Goal: Task Accomplishment & Management: Use online tool/utility

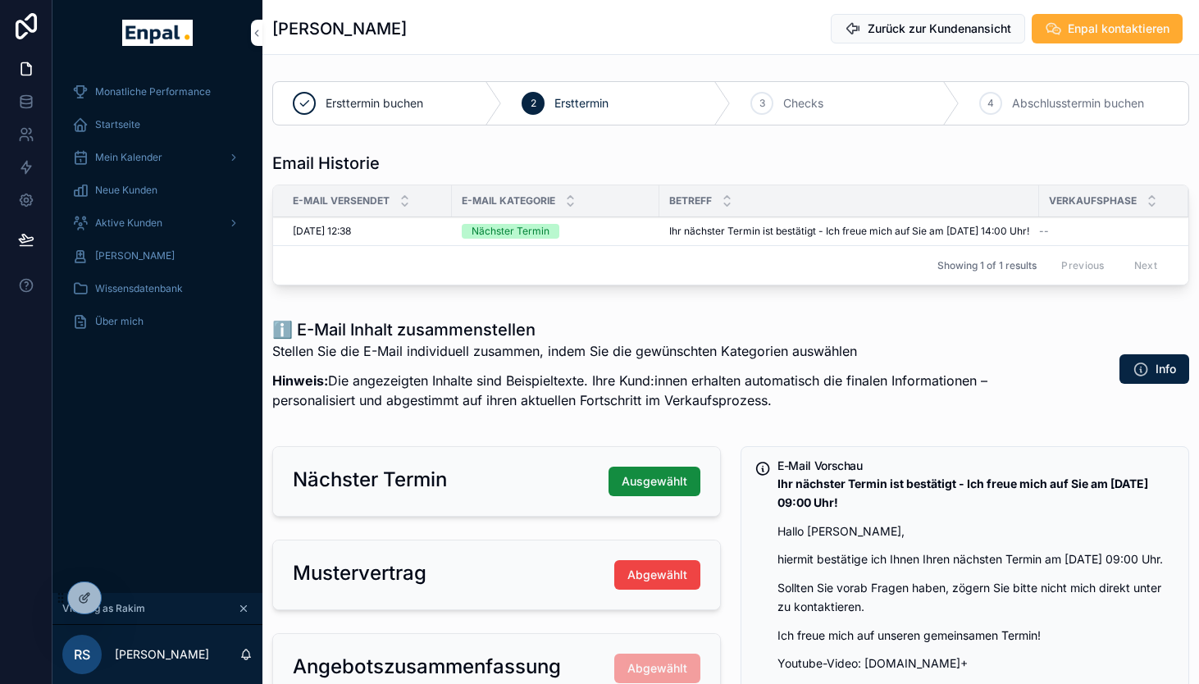
scroll to position [9, 0]
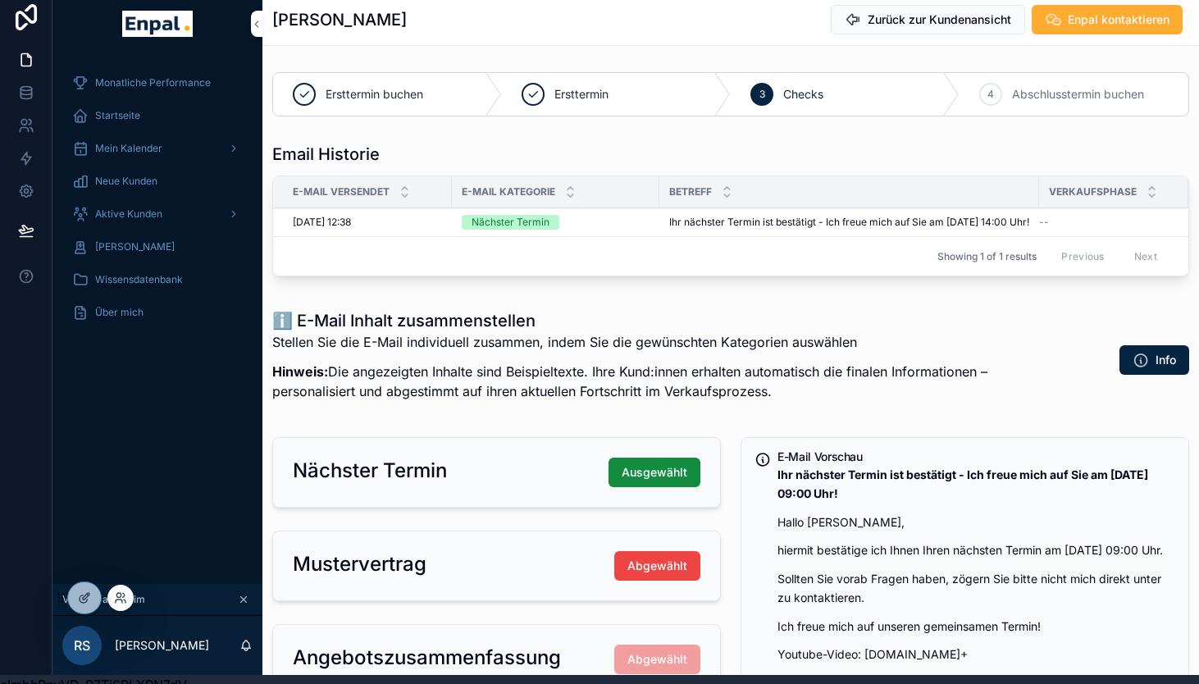
click at [132, 599] on div at bounding box center [120, 598] width 26 height 26
click at [118, 597] on icon at bounding box center [118, 595] width 4 height 4
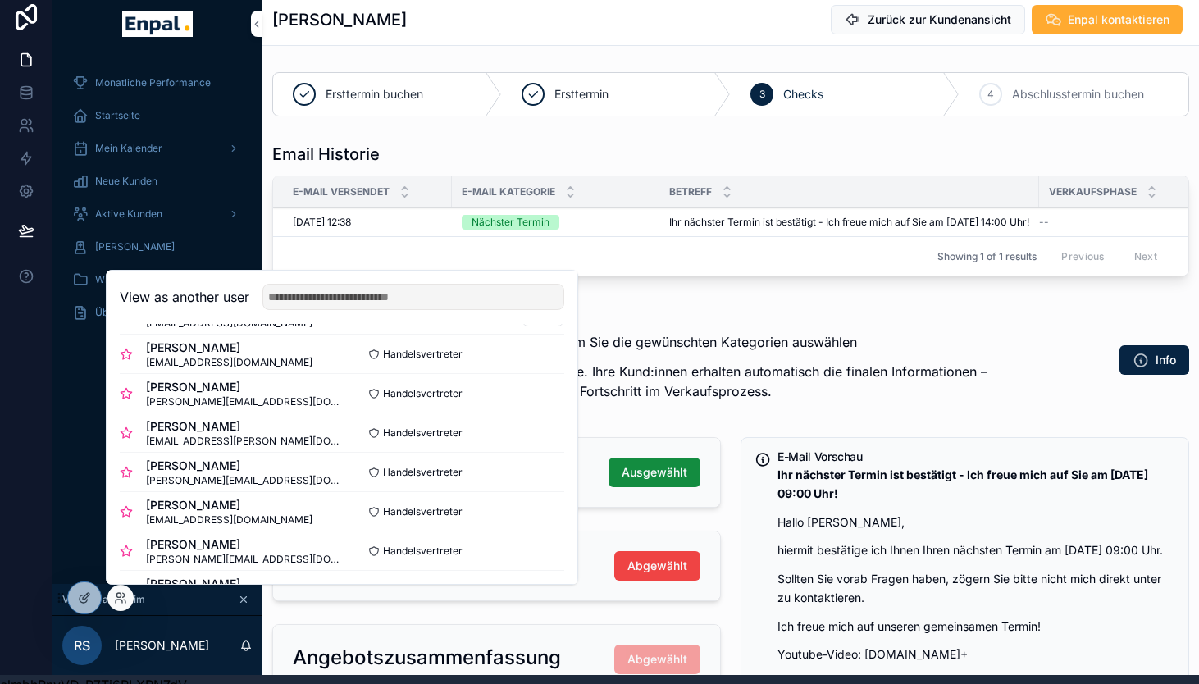
scroll to position [0, 0]
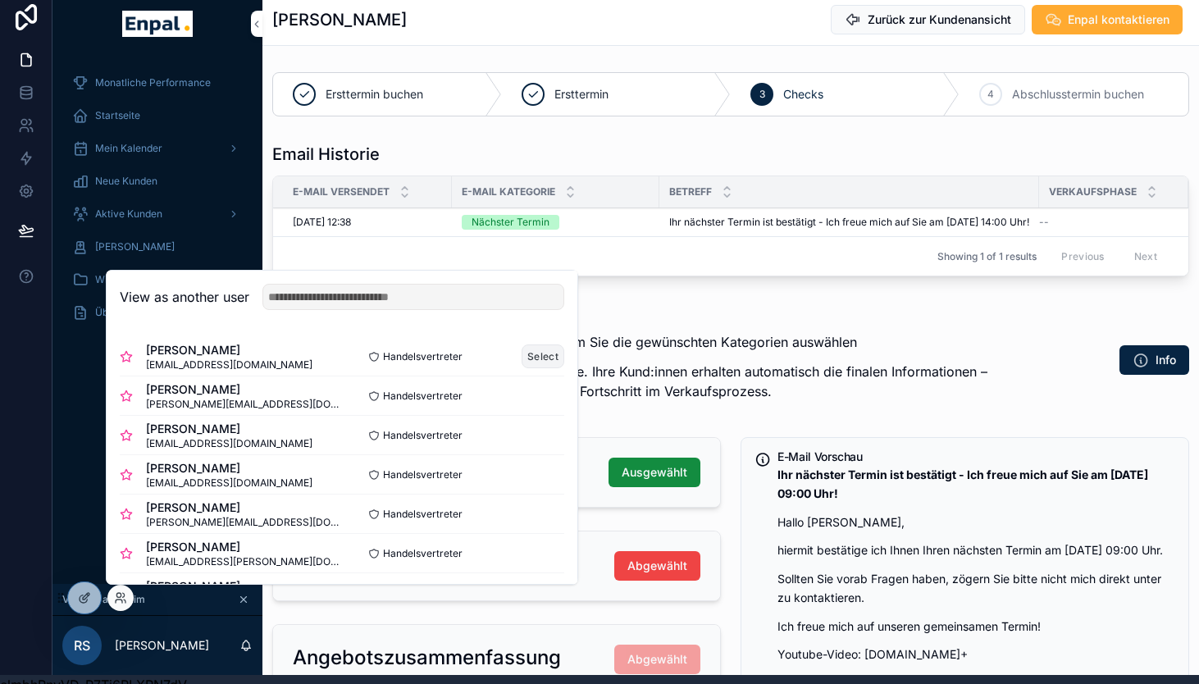
click at [541, 349] on button "Select" at bounding box center [543, 356] width 43 height 24
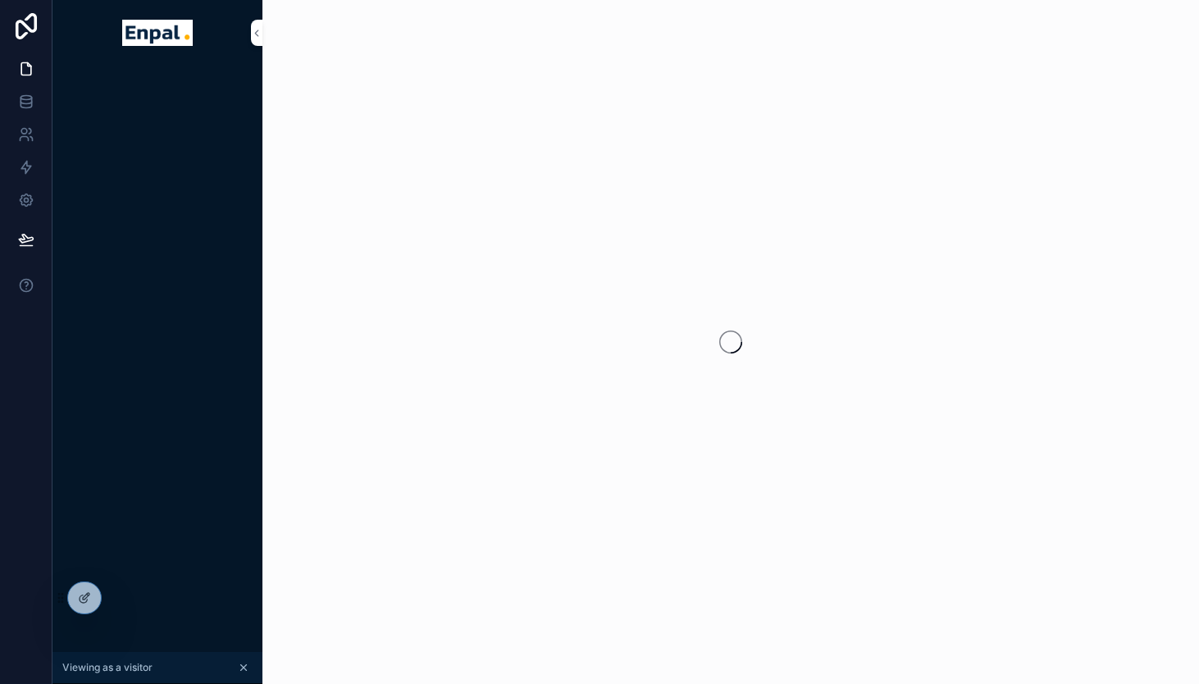
scroll to position [9, 0]
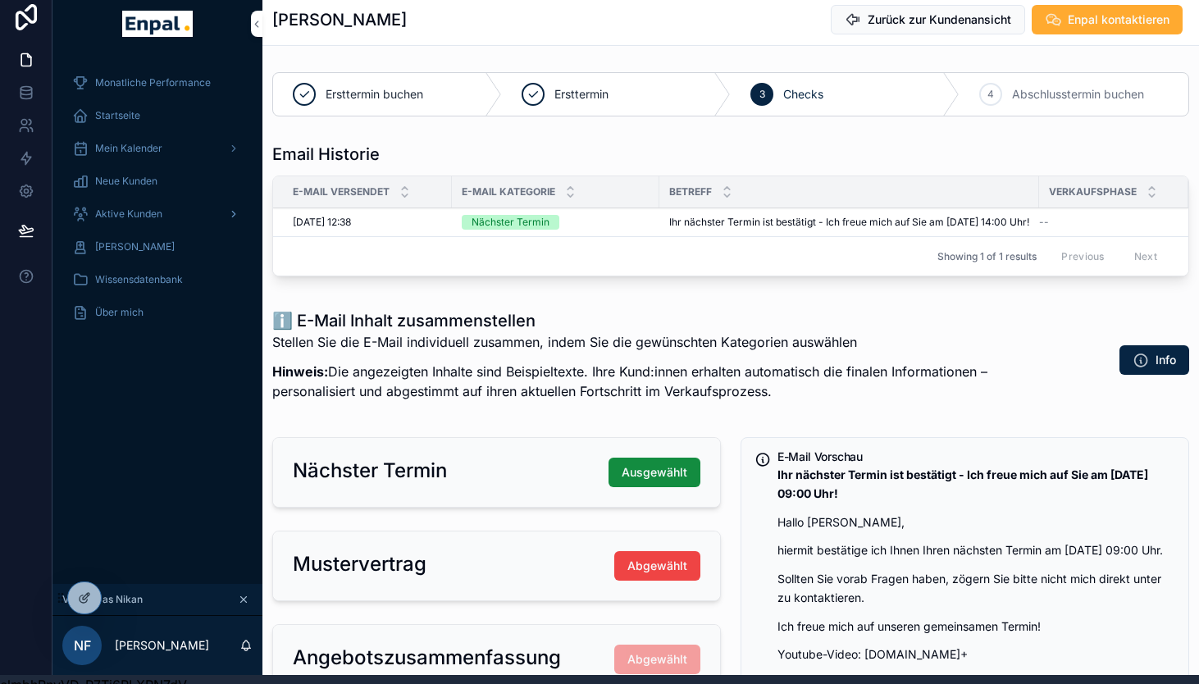
click at [134, 216] on span "Aktive Kunden" at bounding box center [128, 213] width 67 height 13
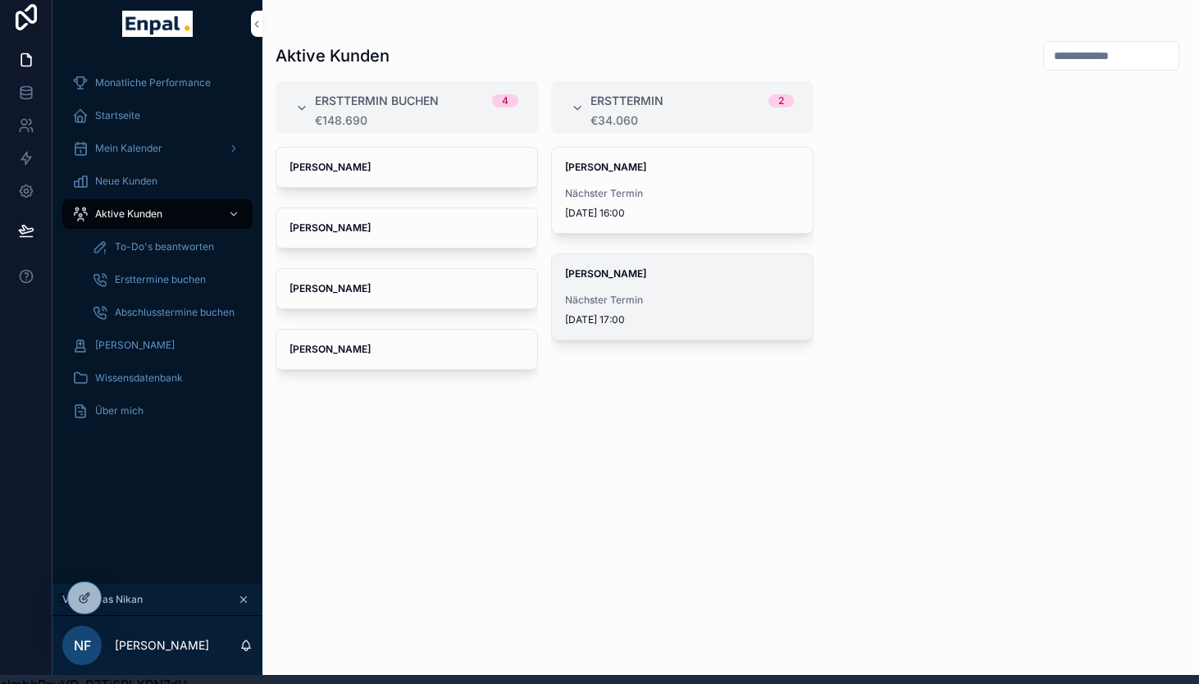
click at [643, 290] on div "Bernd Lotzgeselle Nächster Termin 14.10.2025 17:00" at bounding box center [682, 296] width 261 height 85
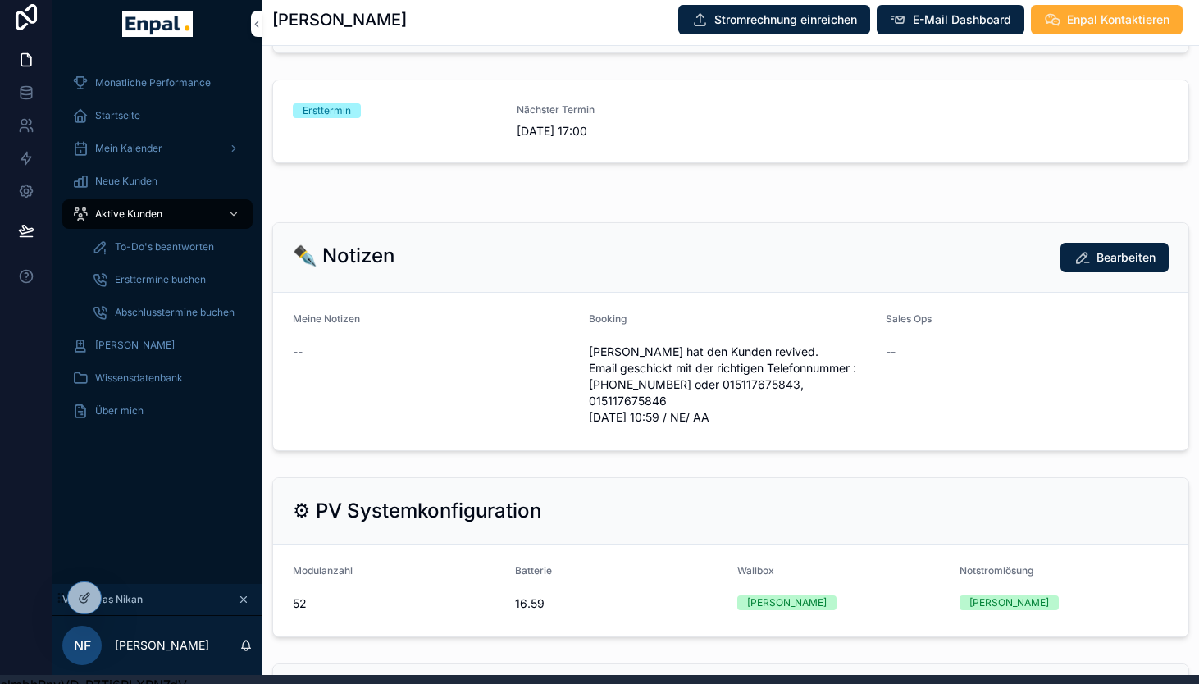
scroll to position [709, 0]
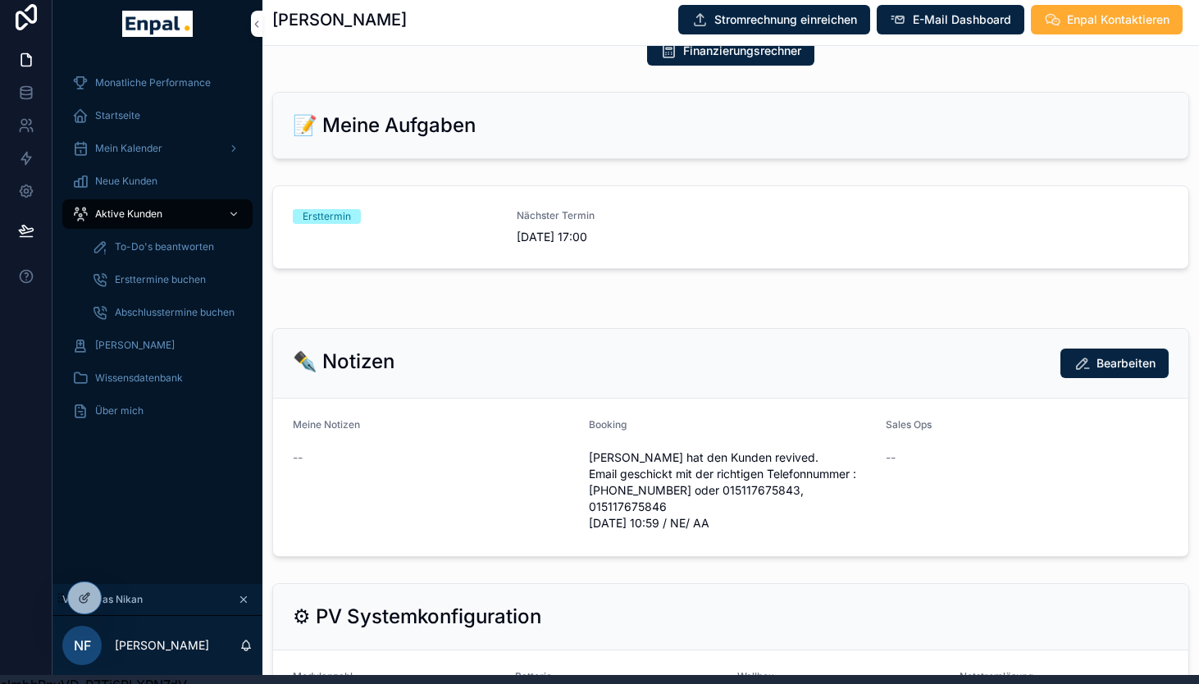
click at [559, 245] on span "14.10.2025 17:00" at bounding box center [619, 237] width 204 height 16
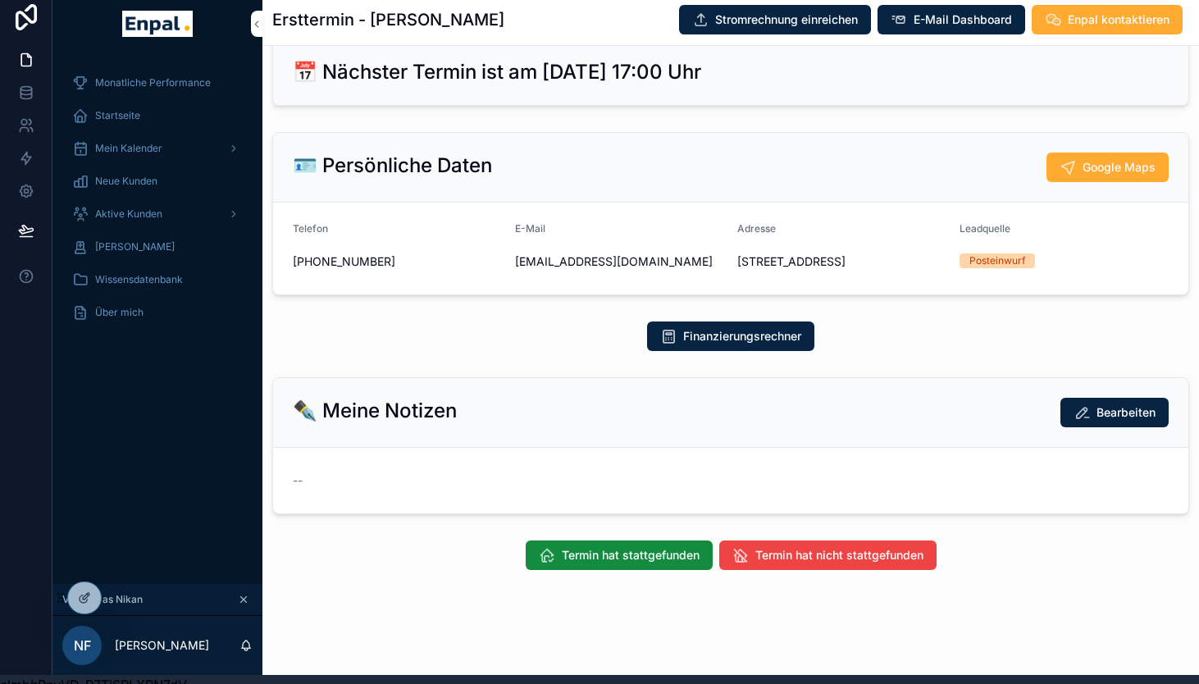
scroll to position [33, 0]
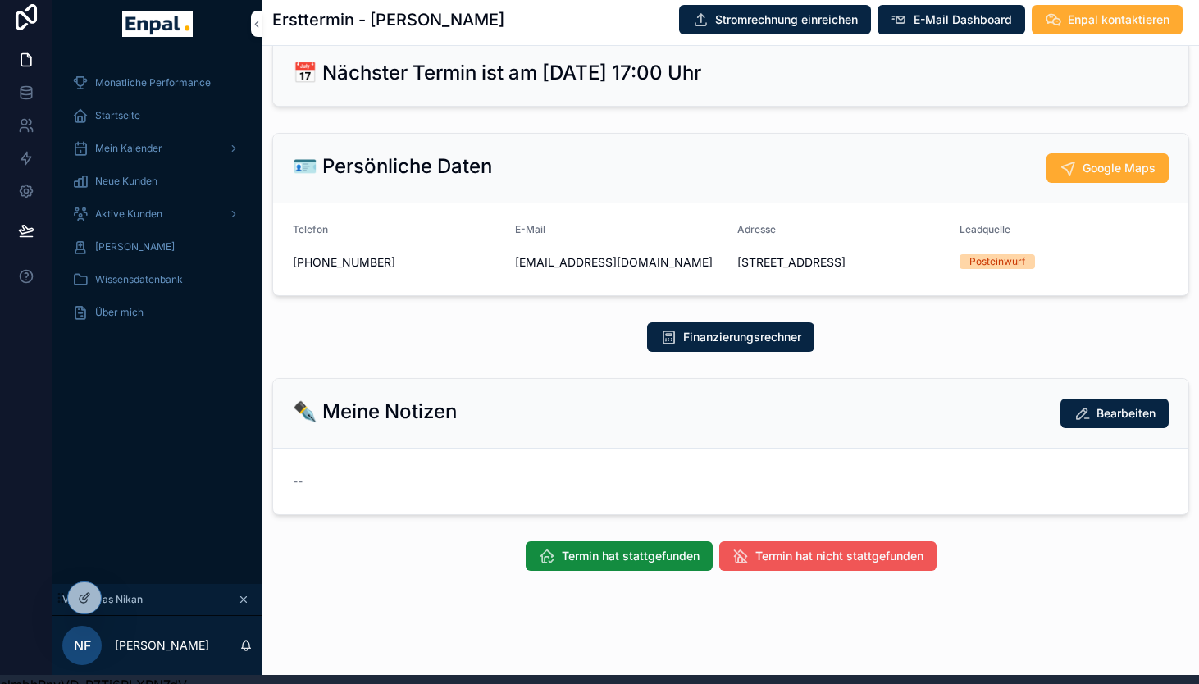
click at [782, 564] on span "Termin hat nicht stattgefunden" at bounding box center [839, 556] width 168 height 16
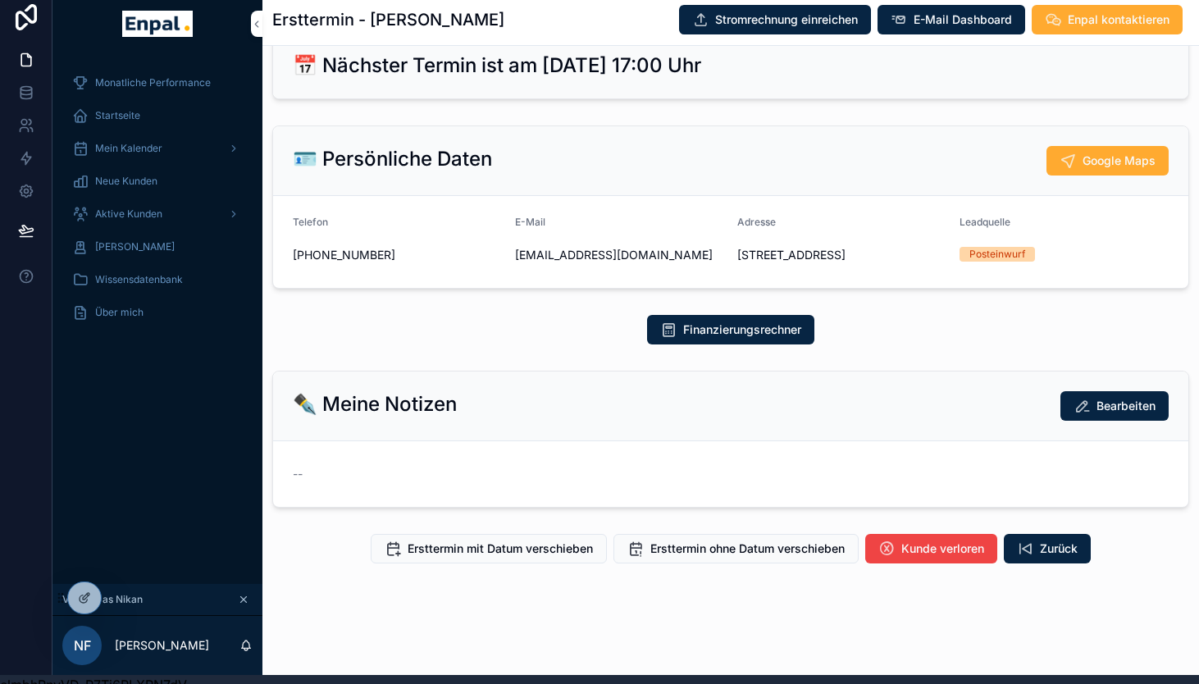
scroll to position [56, 0]
click at [1035, 550] on button "Zurück" at bounding box center [1047, 549] width 87 height 30
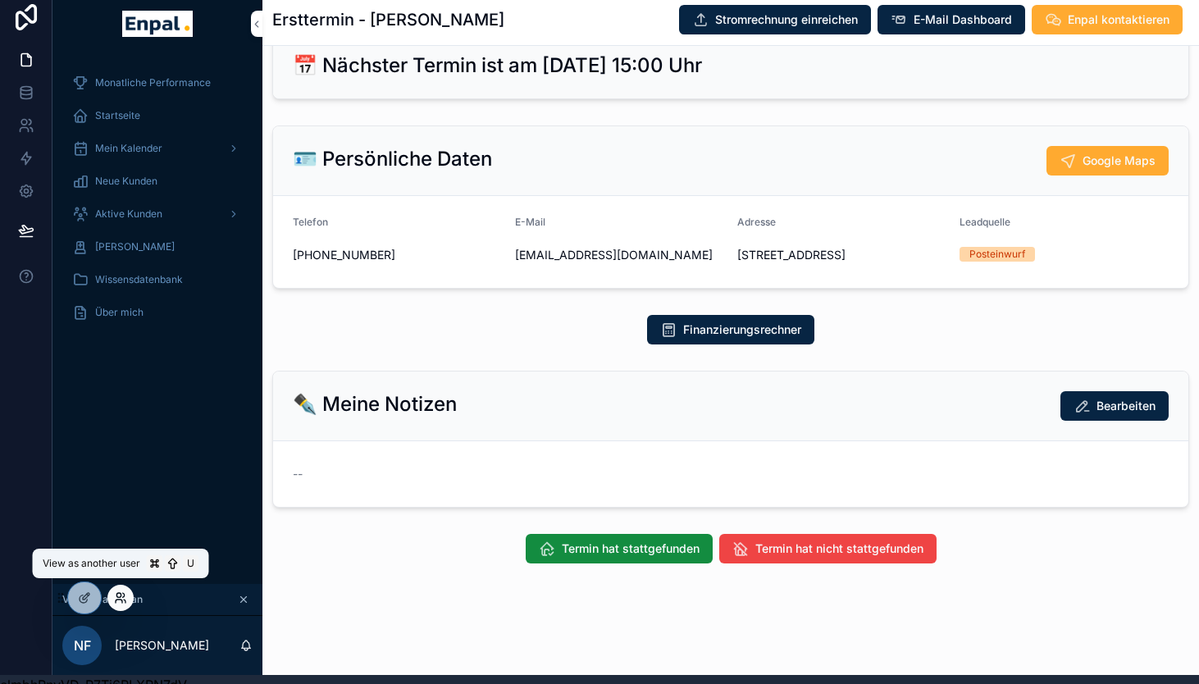
click at [121, 599] on icon at bounding box center [120, 597] width 13 height 13
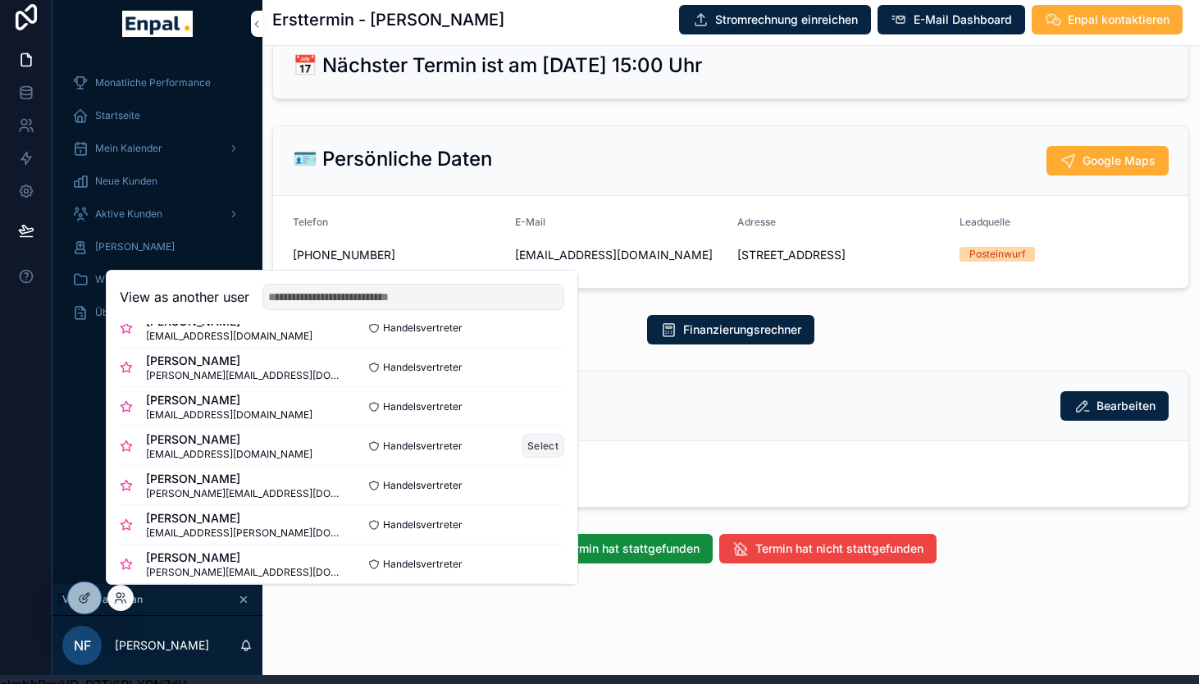
scroll to position [34, 0]
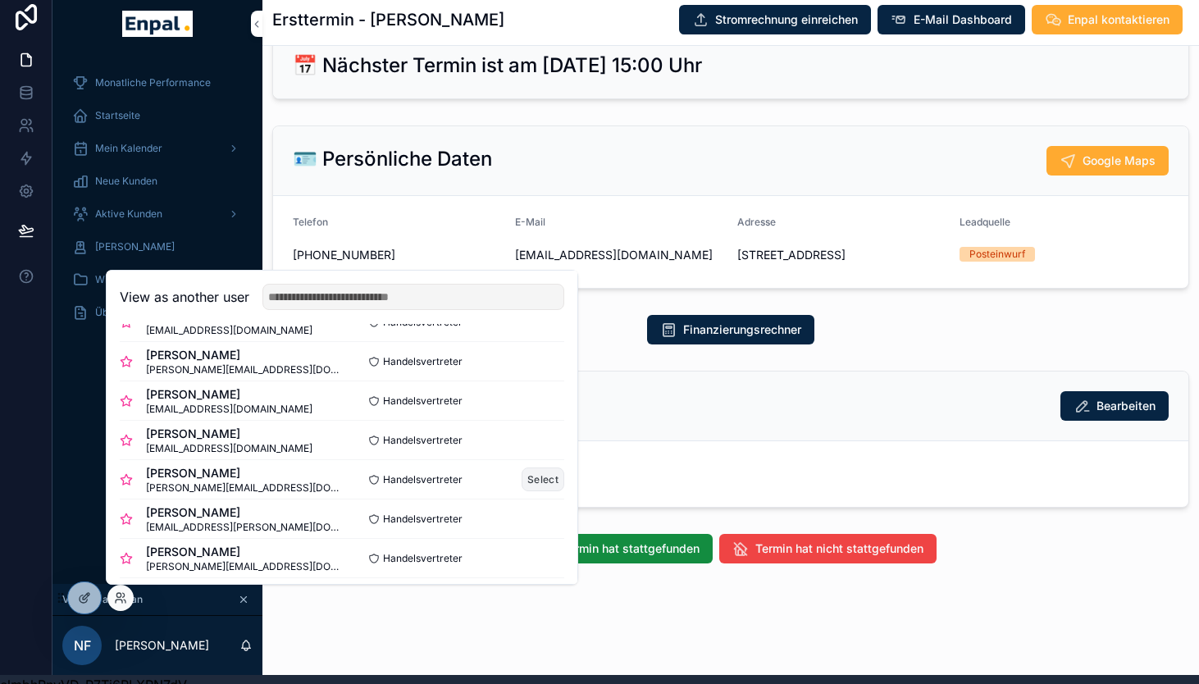
click at [548, 473] on button "Select" at bounding box center [543, 479] width 43 height 24
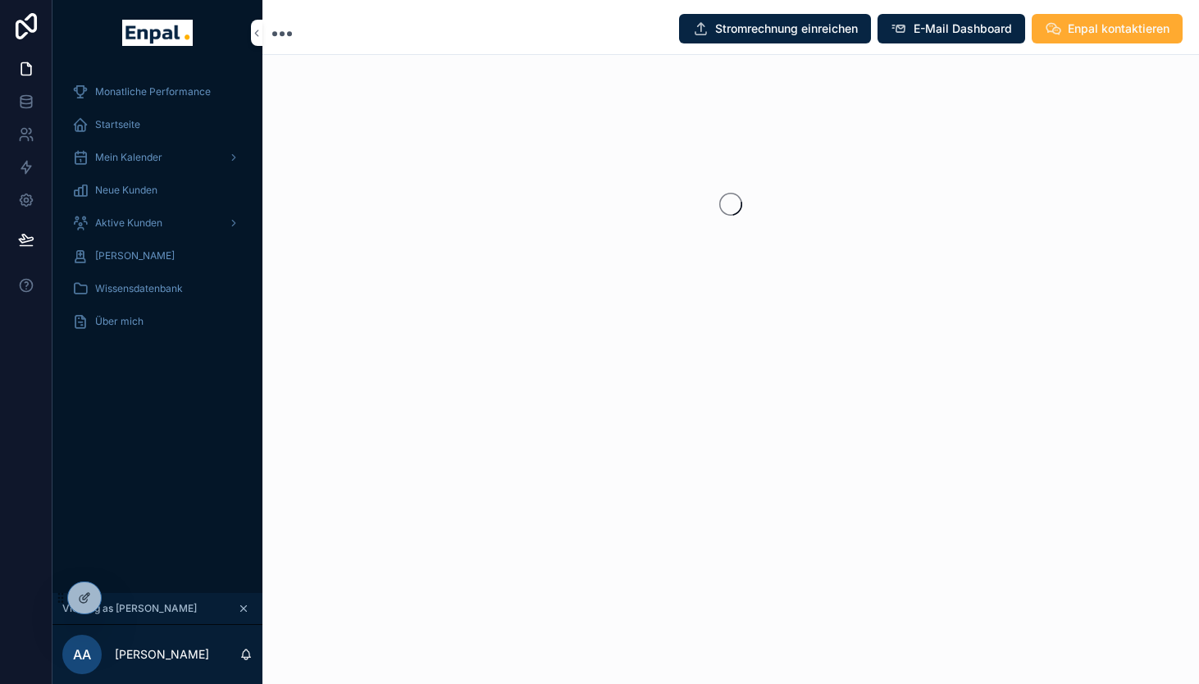
scroll to position [9, 0]
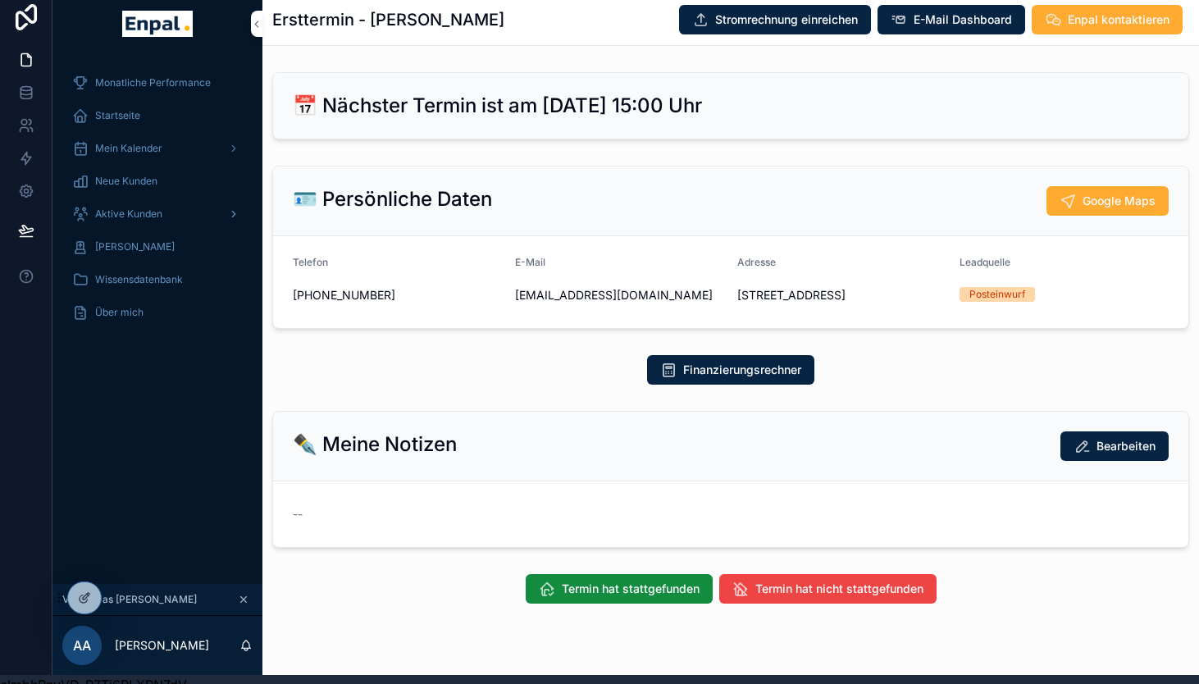
click at [133, 215] on span "Aktive Kunden" at bounding box center [128, 213] width 67 height 13
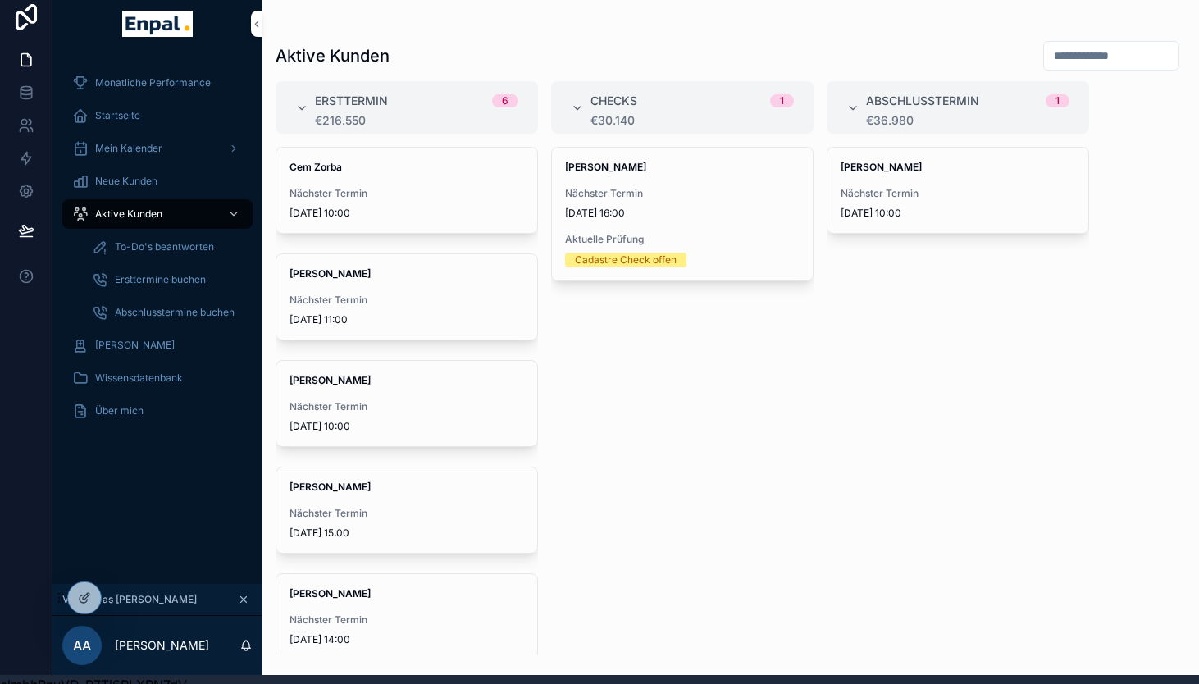
click at [147, 245] on span "To-Do's beantworten" at bounding box center [164, 246] width 99 height 13
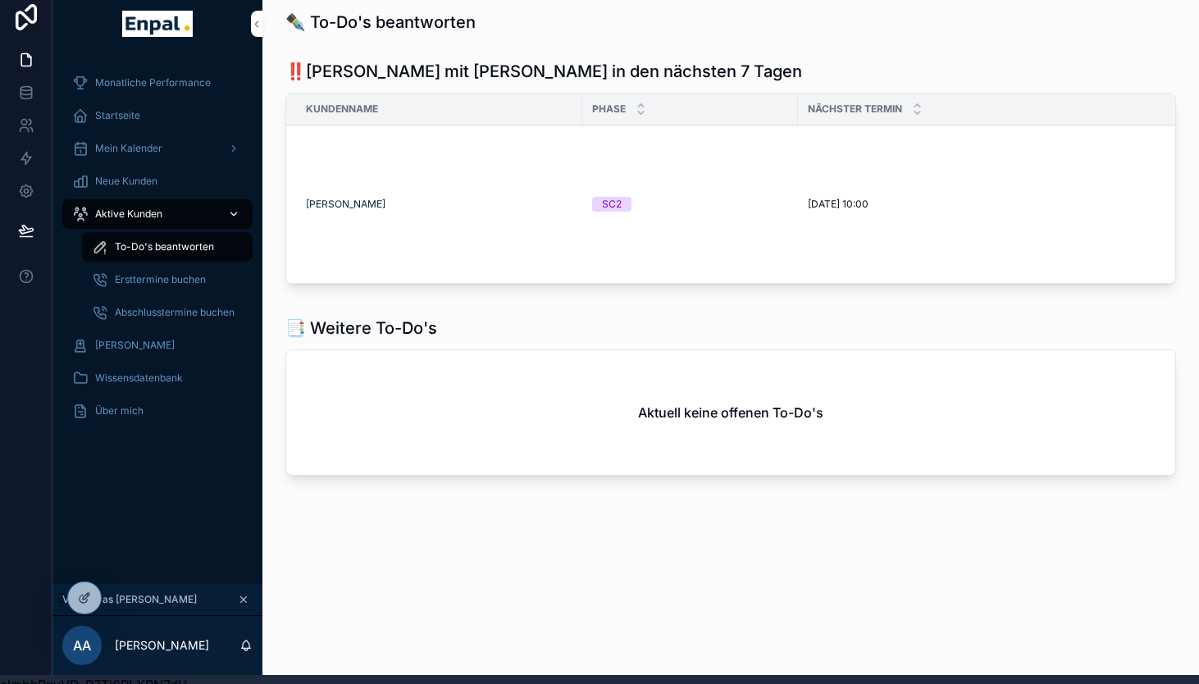
click at [171, 214] on div "Aktive Kunden" at bounding box center [157, 214] width 171 height 26
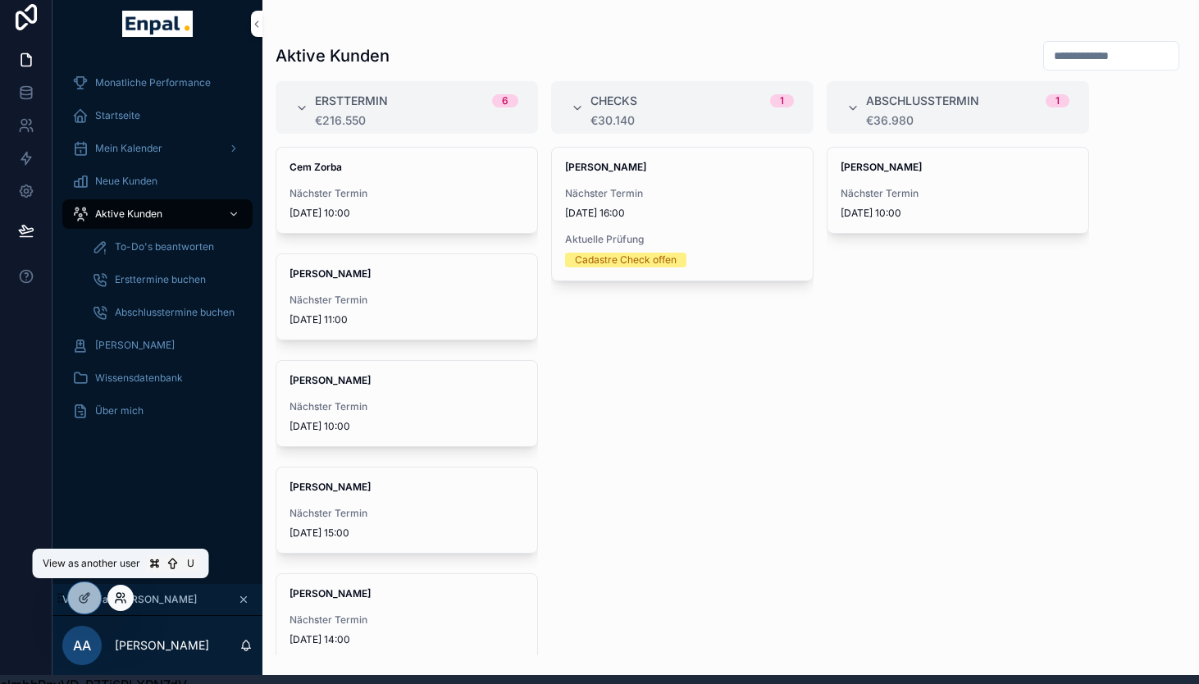
click at [119, 595] on icon at bounding box center [120, 597] width 13 height 13
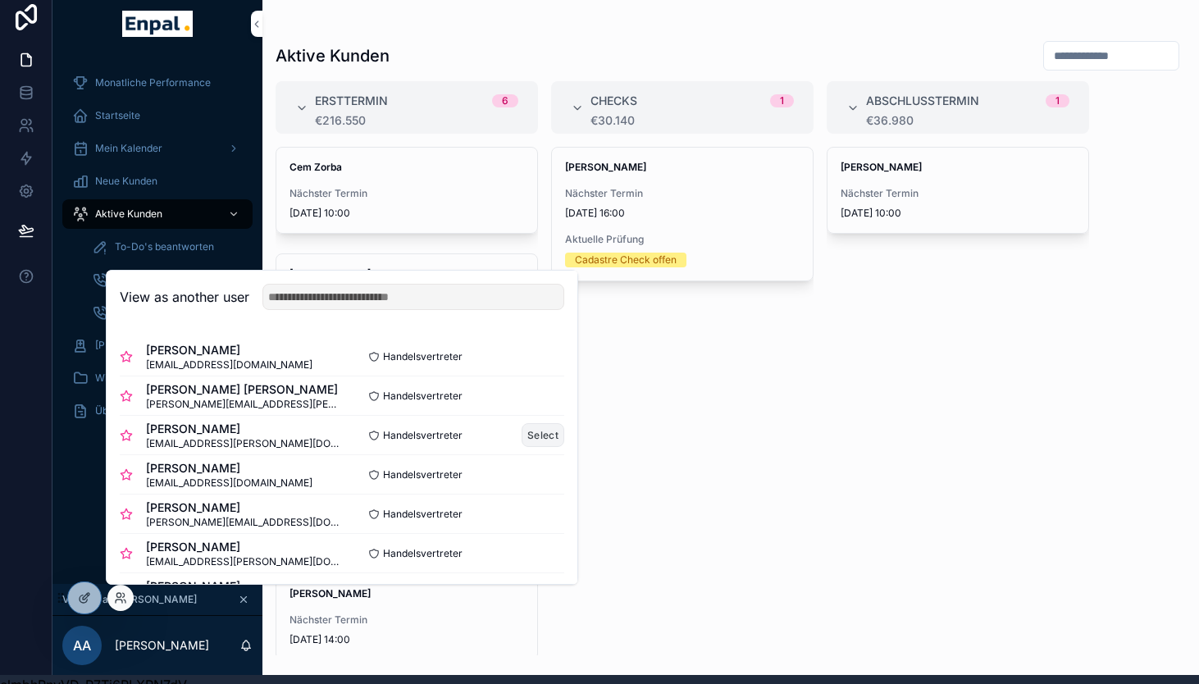
click at [536, 433] on button "Select" at bounding box center [543, 435] width 43 height 24
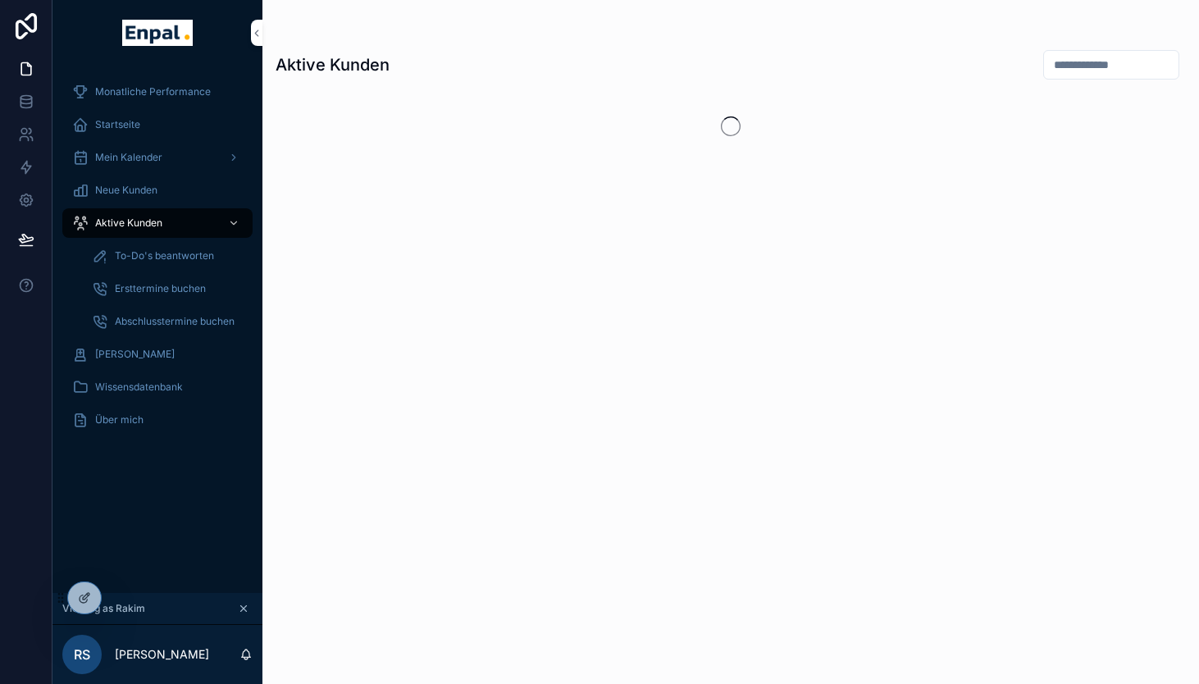
scroll to position [9, 0]
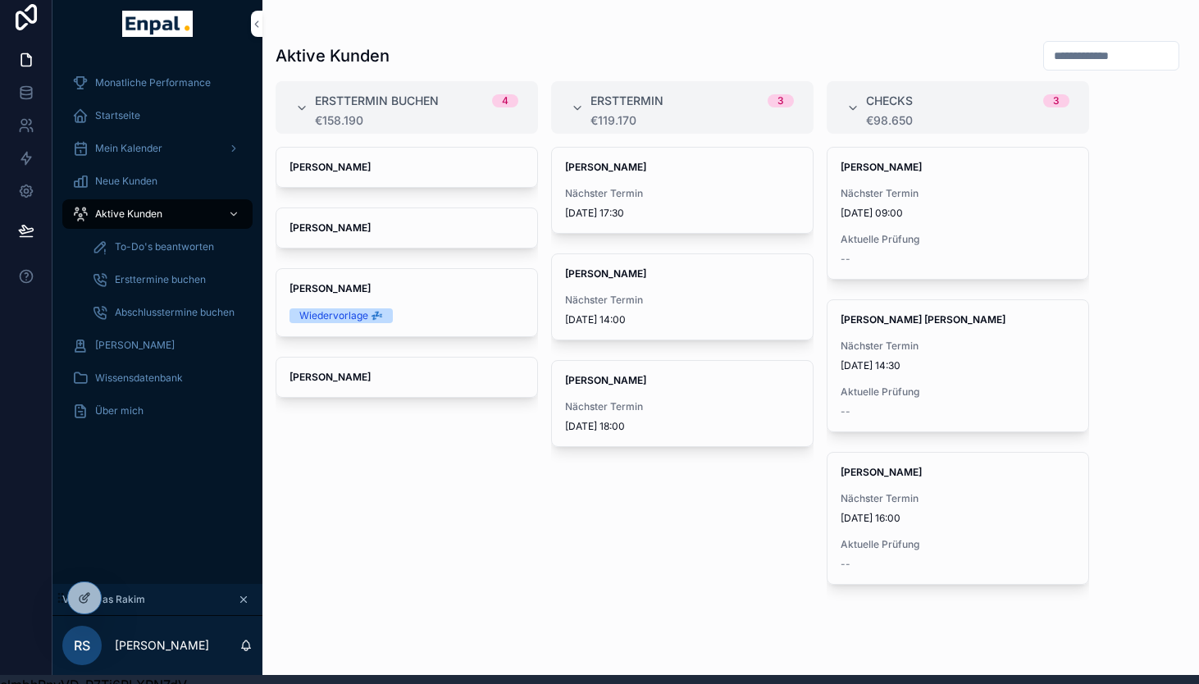
click at [425, 444] on div "[PERSON_NAME] [PERSON_NAME] [PERSON_NAME] 💤 [PERSON_NAME]" at bounding box center [407, 401] width 262 height 508
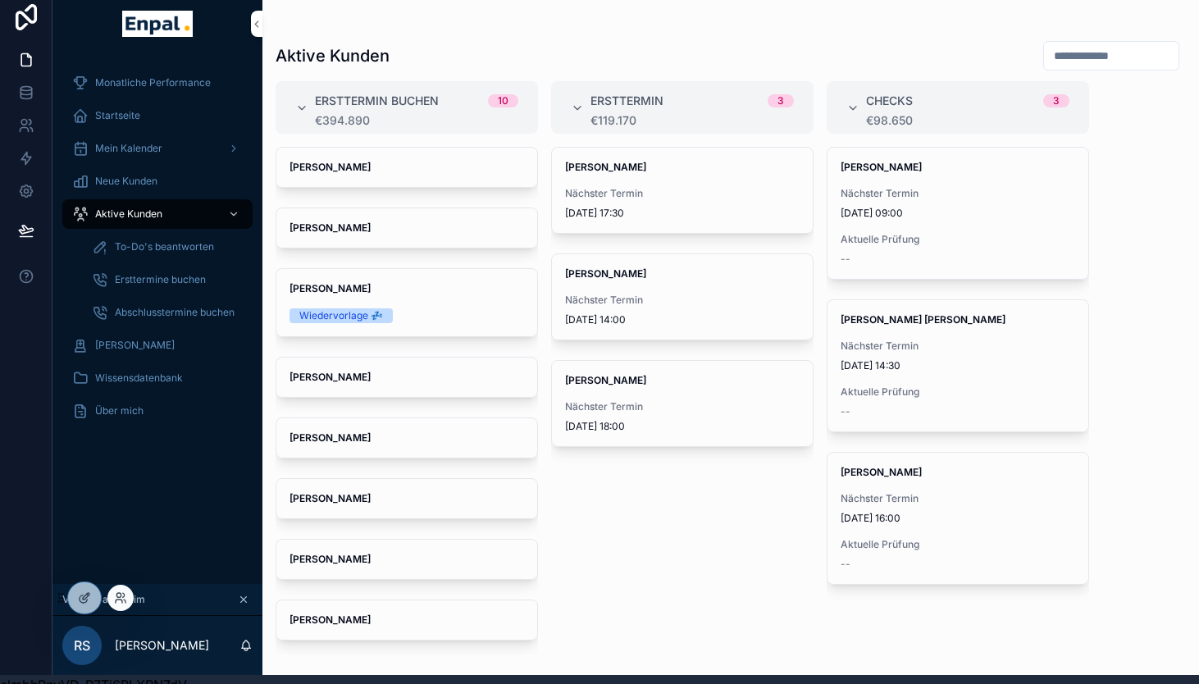
click at [111, 595] on div at bounding box center [120, 598] width 26 height 26
click at [121, 595] on icon at bounding box center [118, 595] width 4 height 4
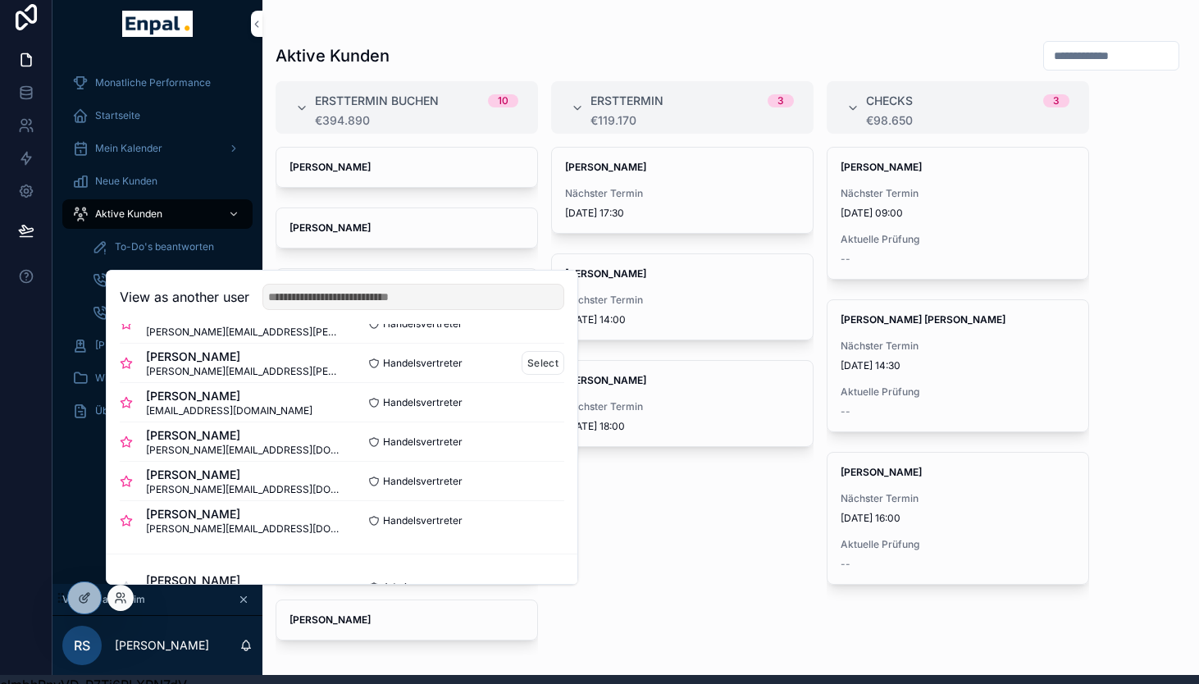
scroll to position [358, 0]
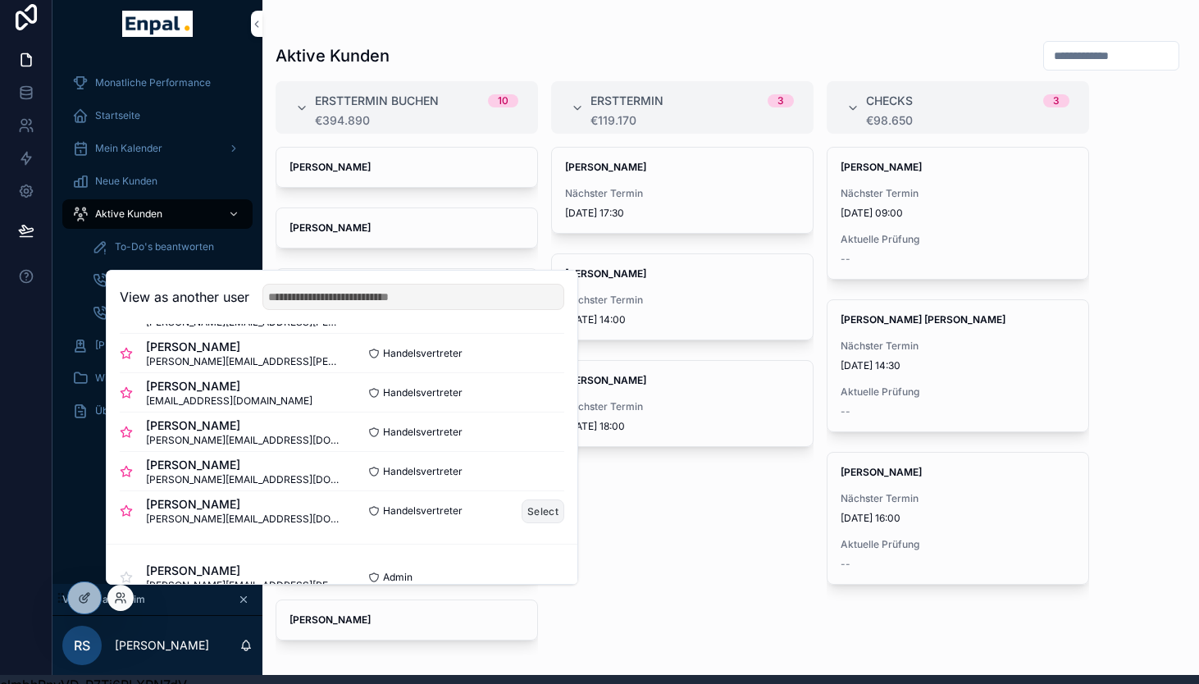
click at [540, 506] on button "Select" at bounding box center [543, 511] width 43 height 24
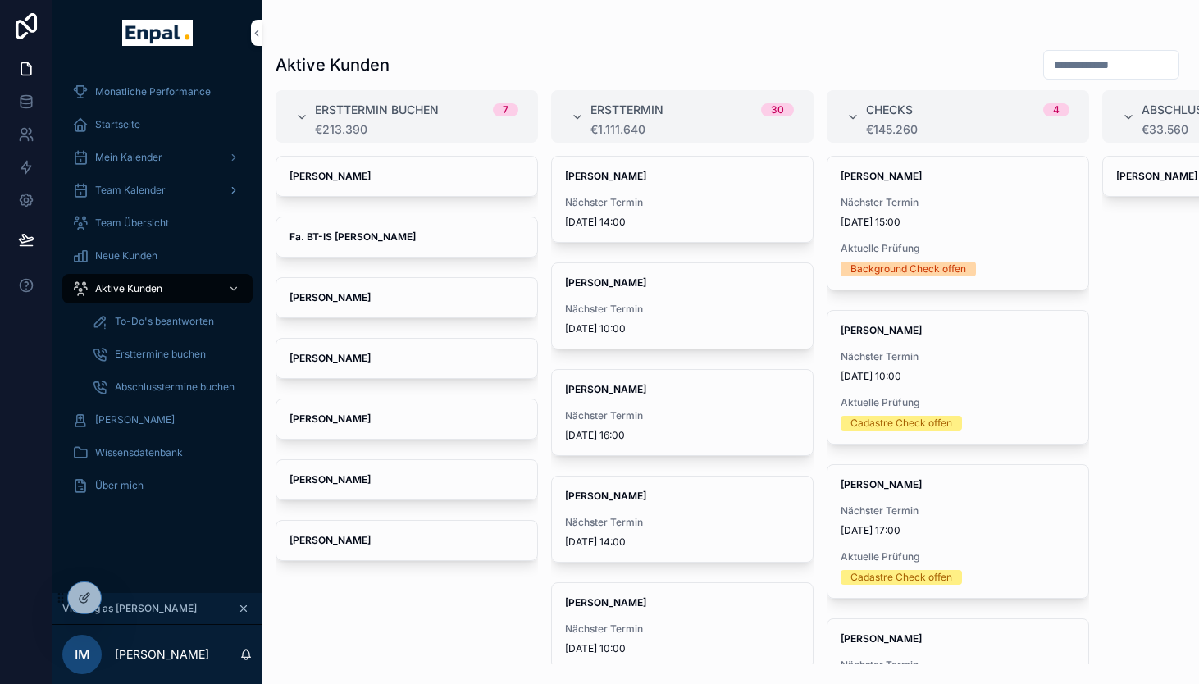
scroll to position [9, 0]
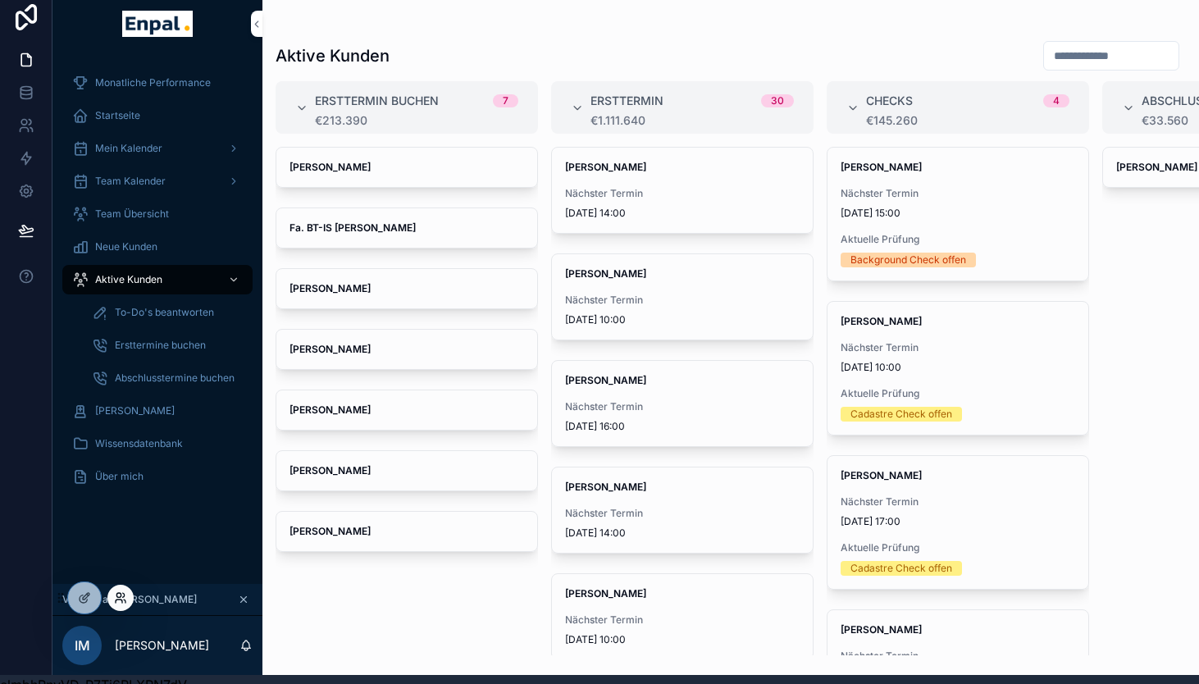
click at [124, 599] on icon at bounding box center [120, 597] width 13 height 13
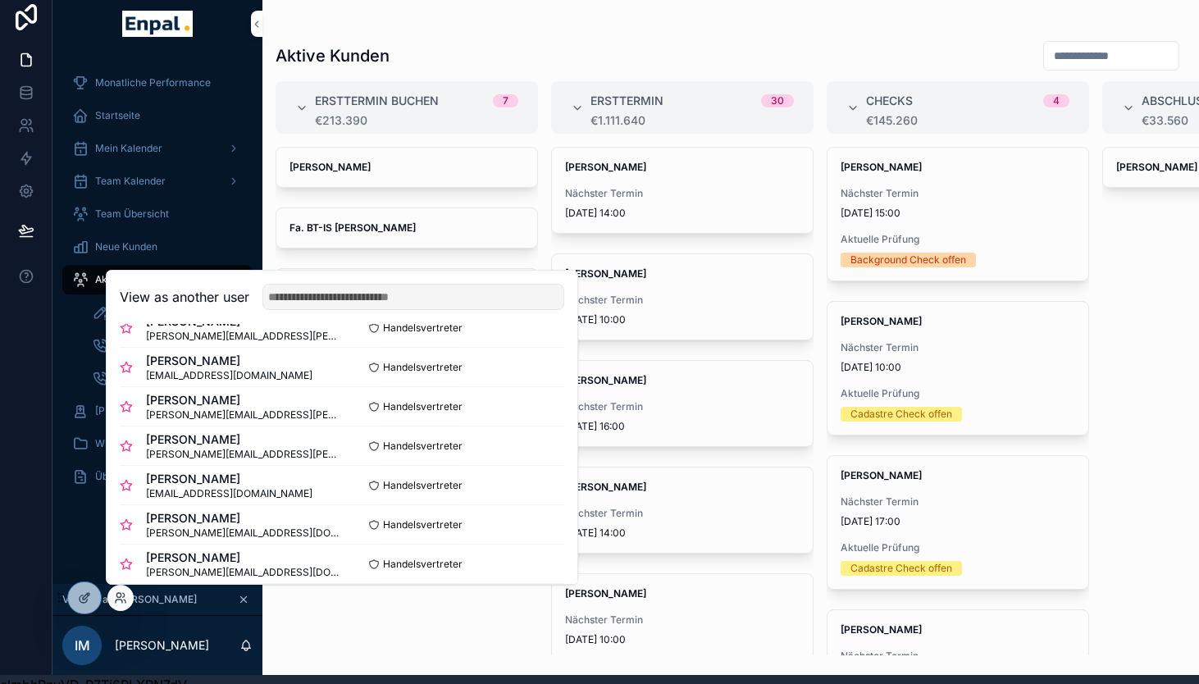
scroll to position [374, 0]
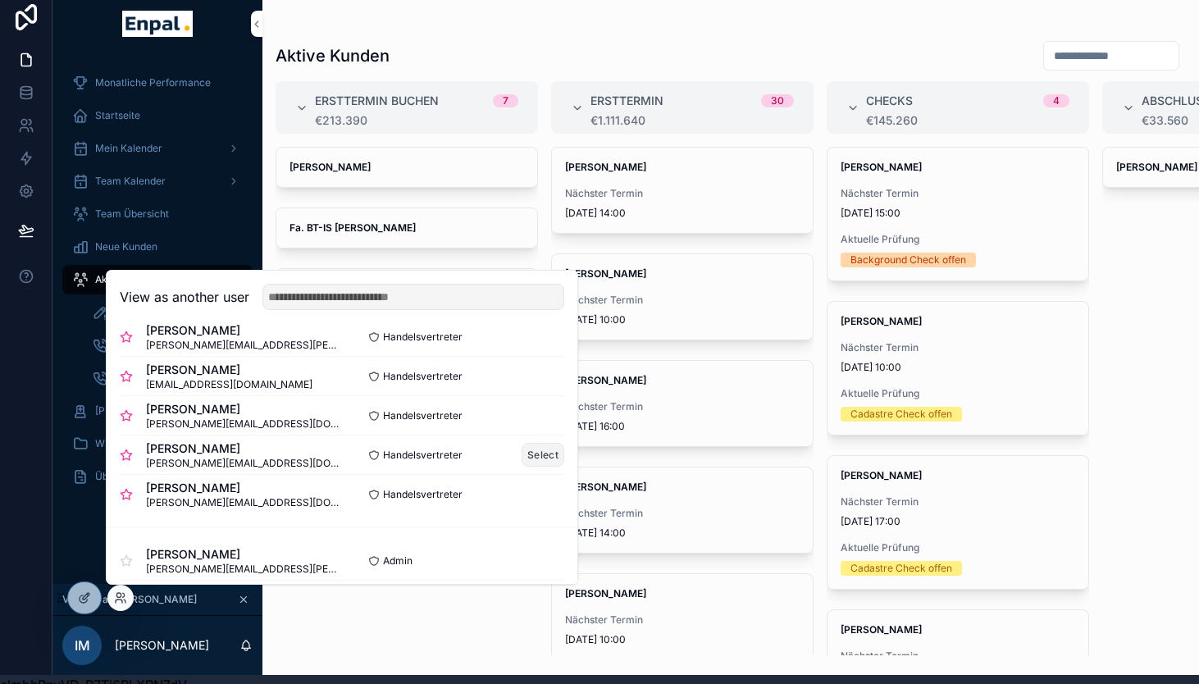
click at [550, 456] on button "Select" at bounding box center [543, 455] width 43 height 24
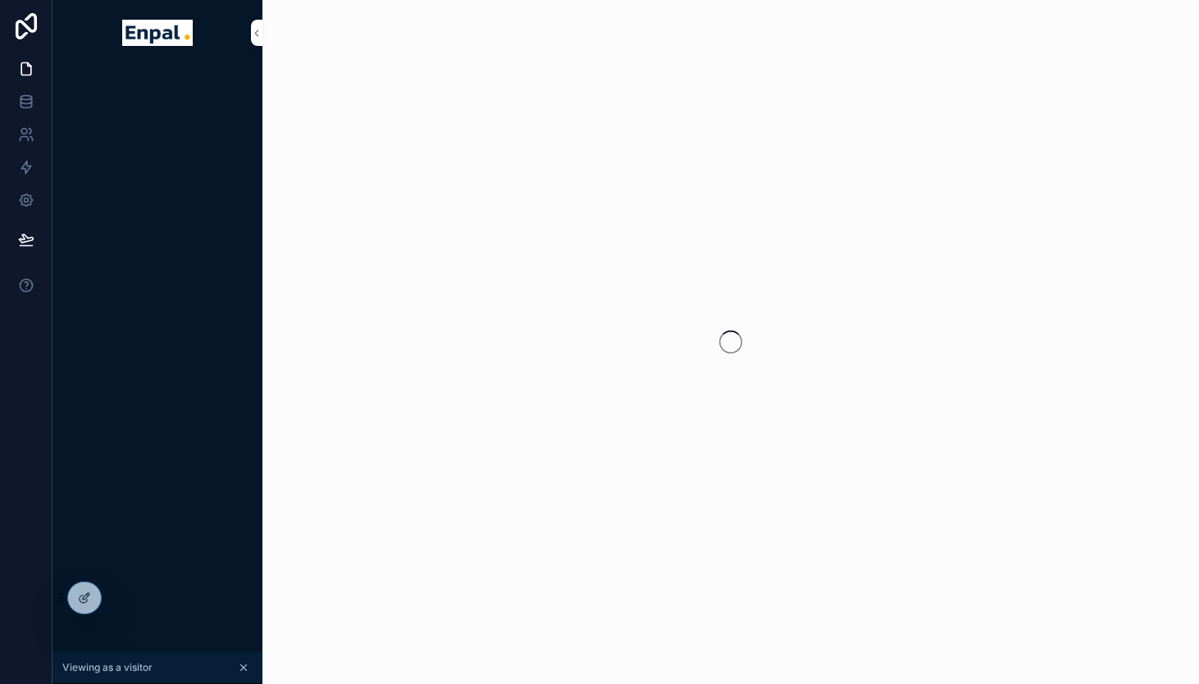
scroll to position [9, 0]
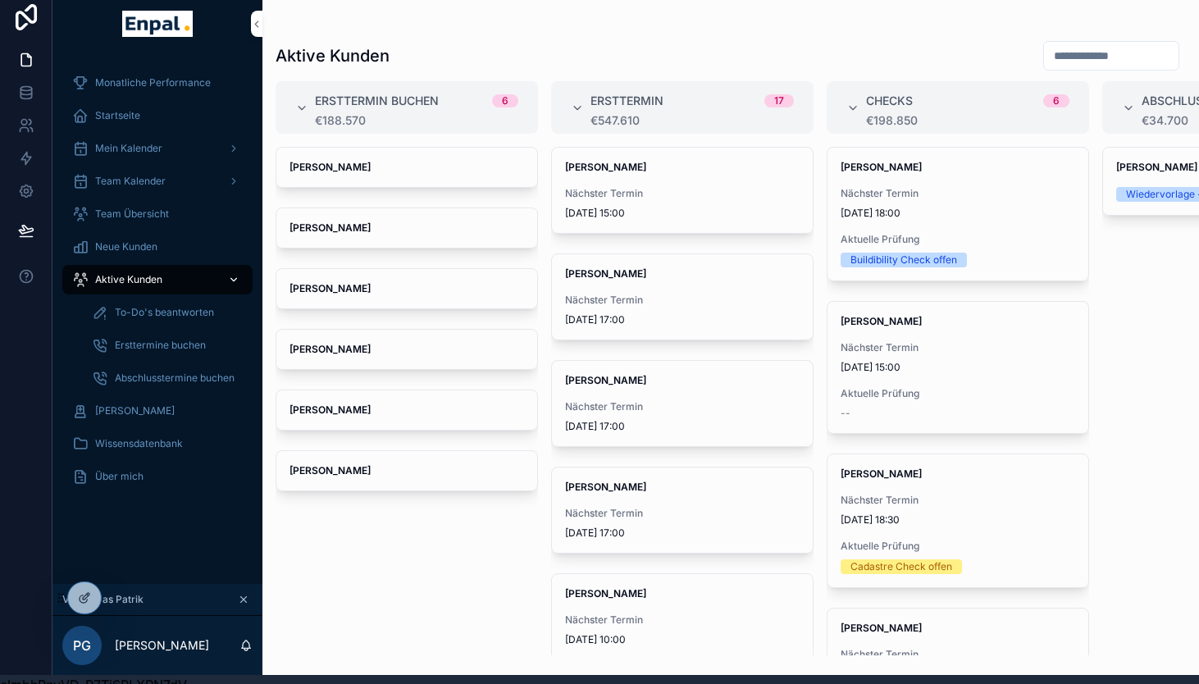
click at [152, 280] on span "Aktive Kunden" at bounding box center [128, 279] width 67 height 13
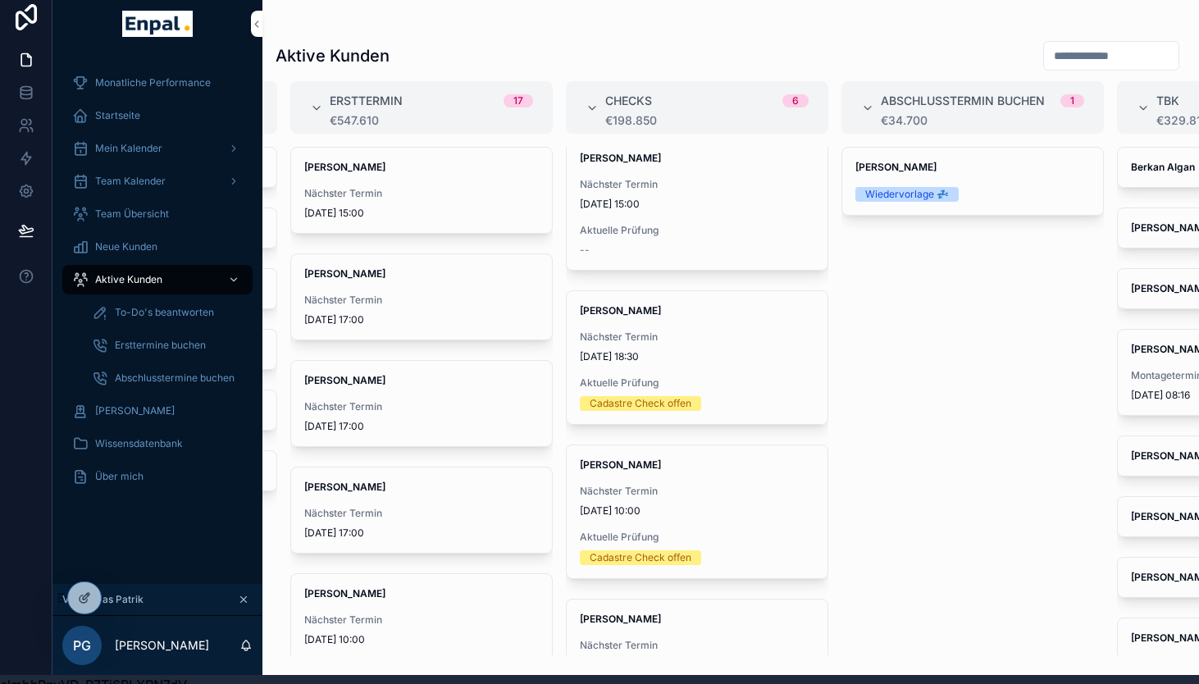
scroll to position [165, 0]
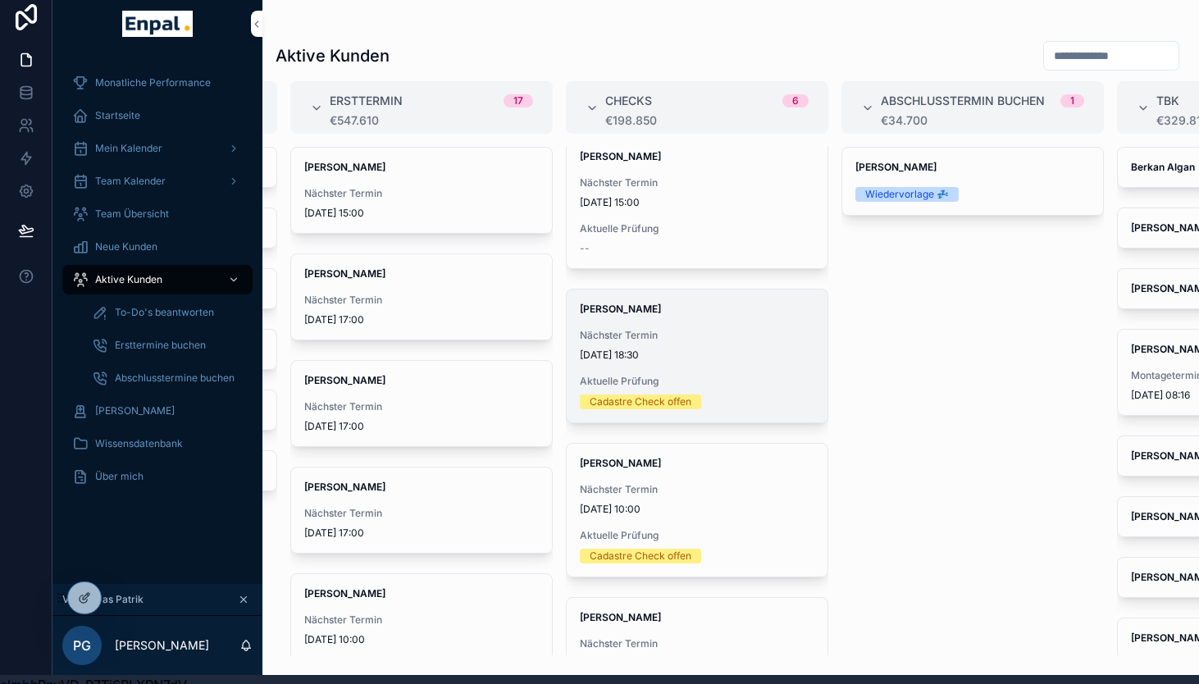
click at [663, 366] on div "Meike Eden Nächster Termin 22.10.2025 18:30 Aktuelle Prüfung Cadastre Check off…" at bounding box center [697, 356] width 261 height 133
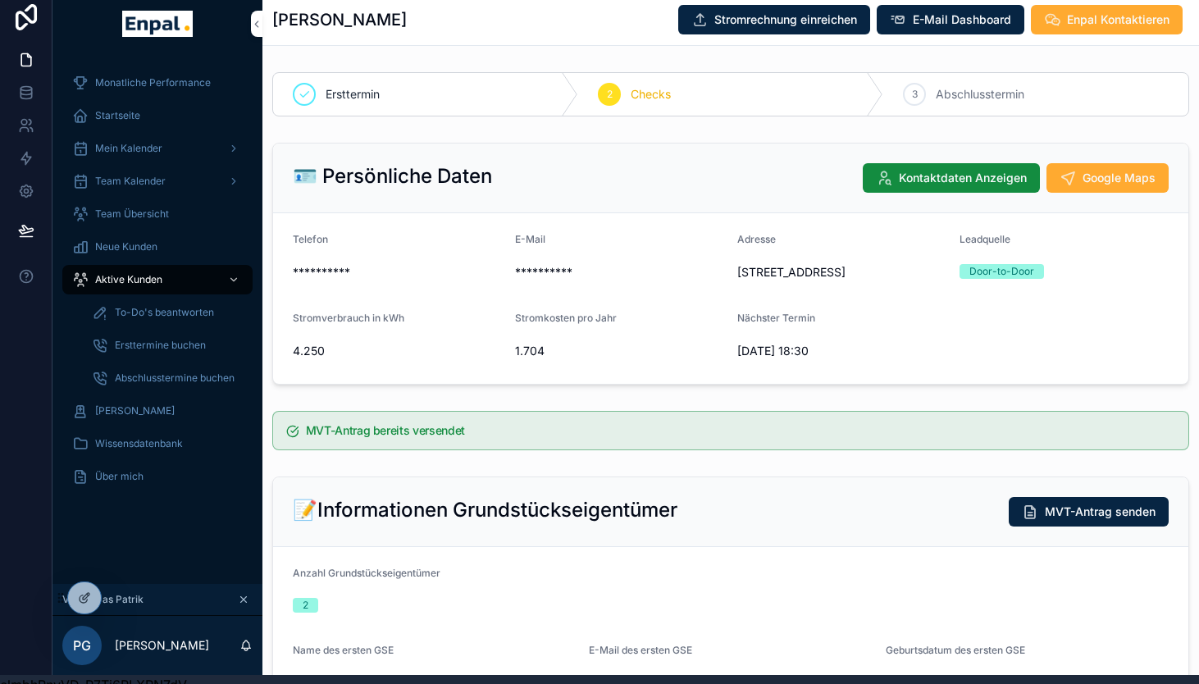
click at [156, 308] on span "To-Do's beantworten" at bounding box center [164, 312] width 99 height 13
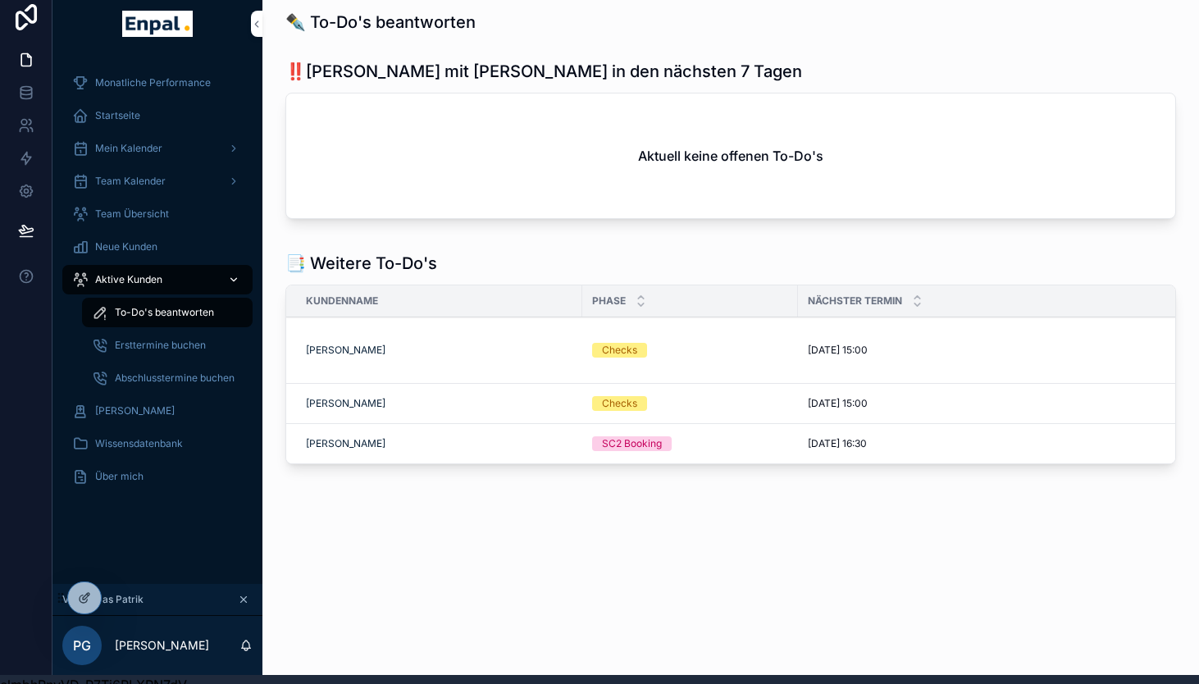
click at [140, 279] on span "Aktive Kunden" at bounding box center [128, 279] width 67 height 13
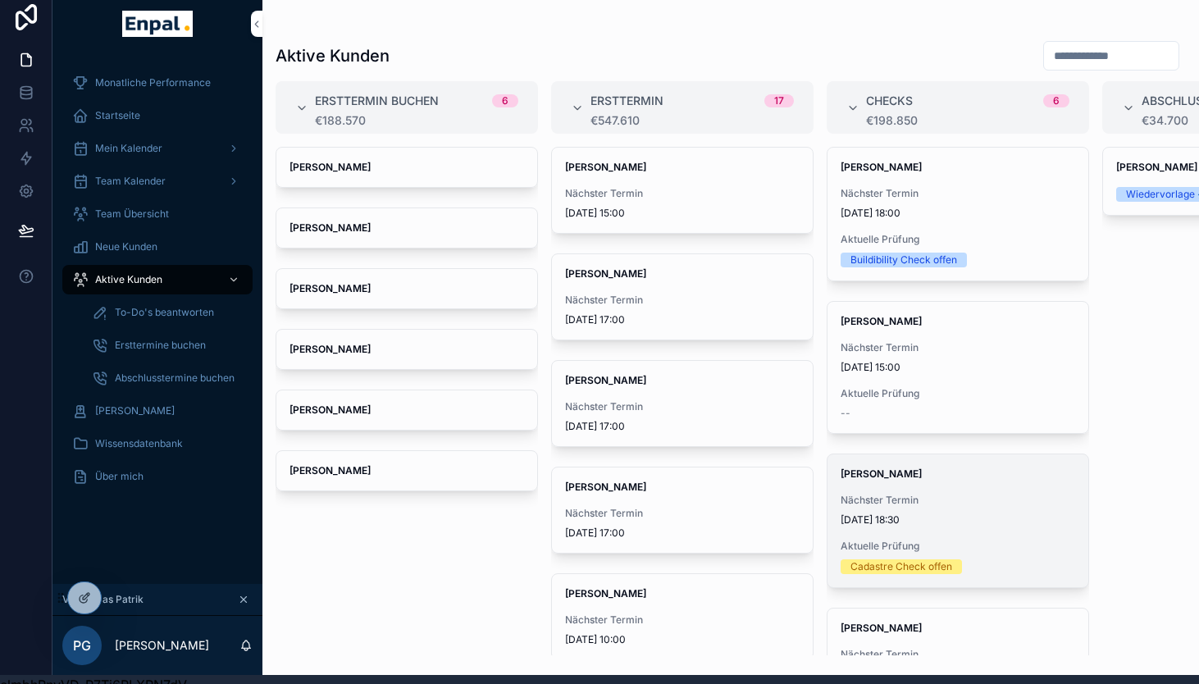
click at [910, 499] on span "Nächster Termin" at bounding box center [958, 500] width 235 height 13
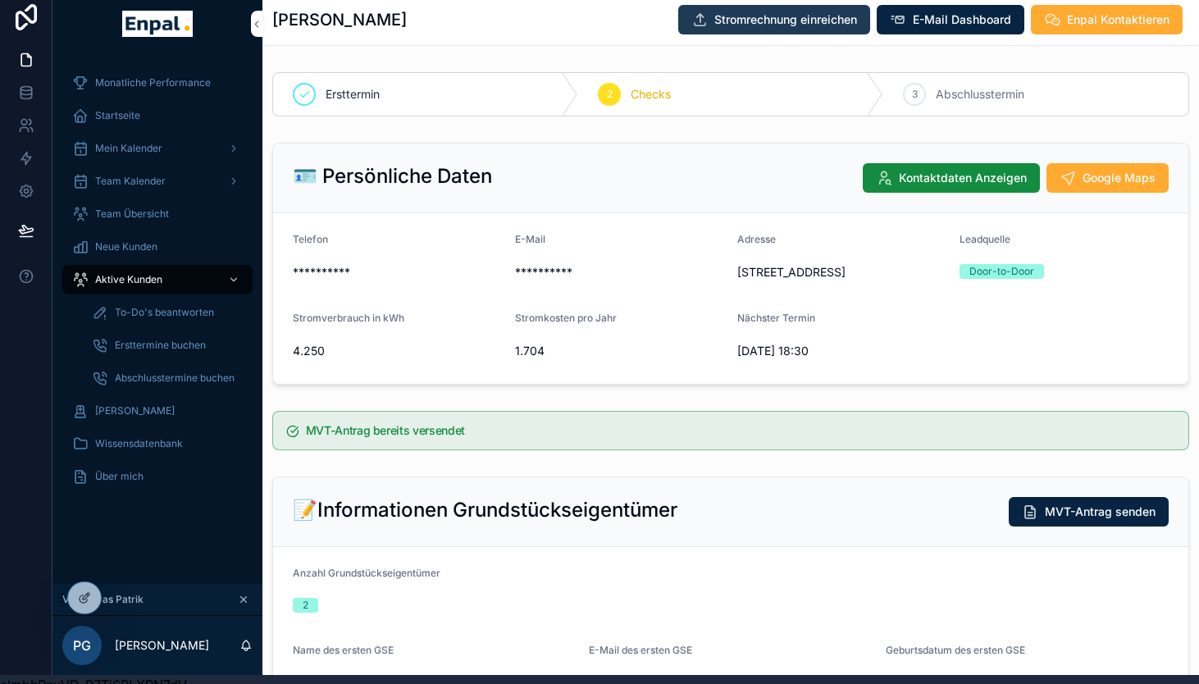
click at [788, 21] on span "Stromrechnung einreichen" at bounding box center [785, 19] width 143 height 16
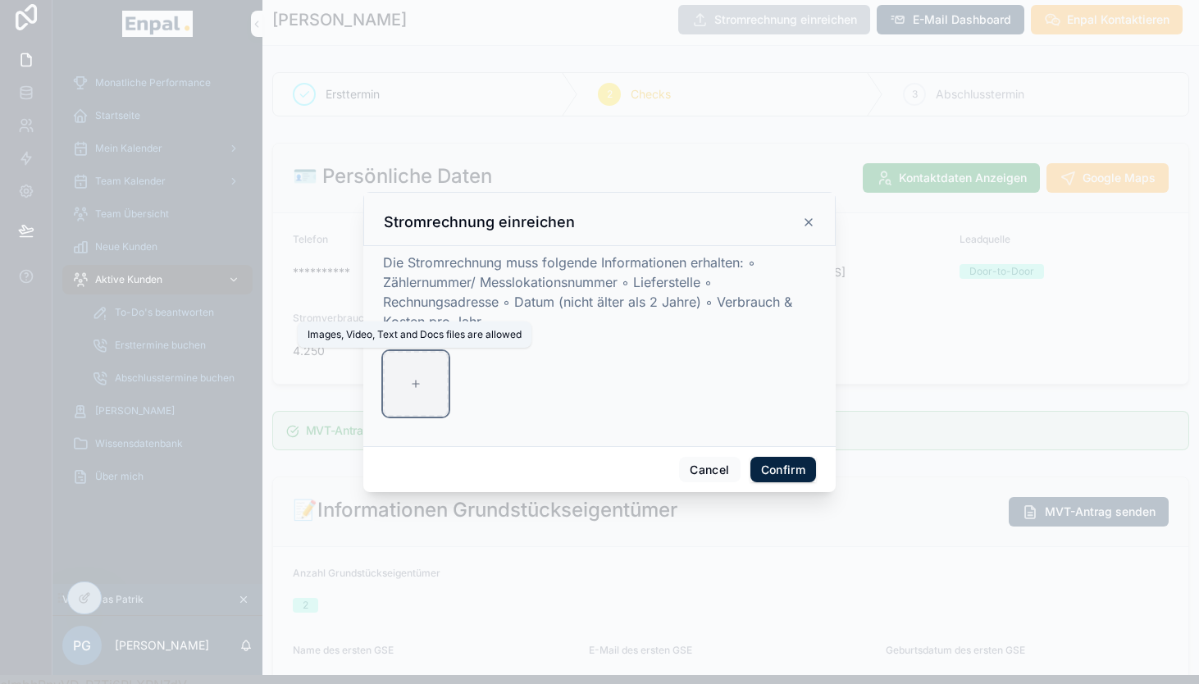
click at [426, 390] on div at bounding box center [416, 384] width 66 height 66
type input "**********"
click at [796, 468] on button "Confirm" at bounding box center [783, 470] width 66 height 26
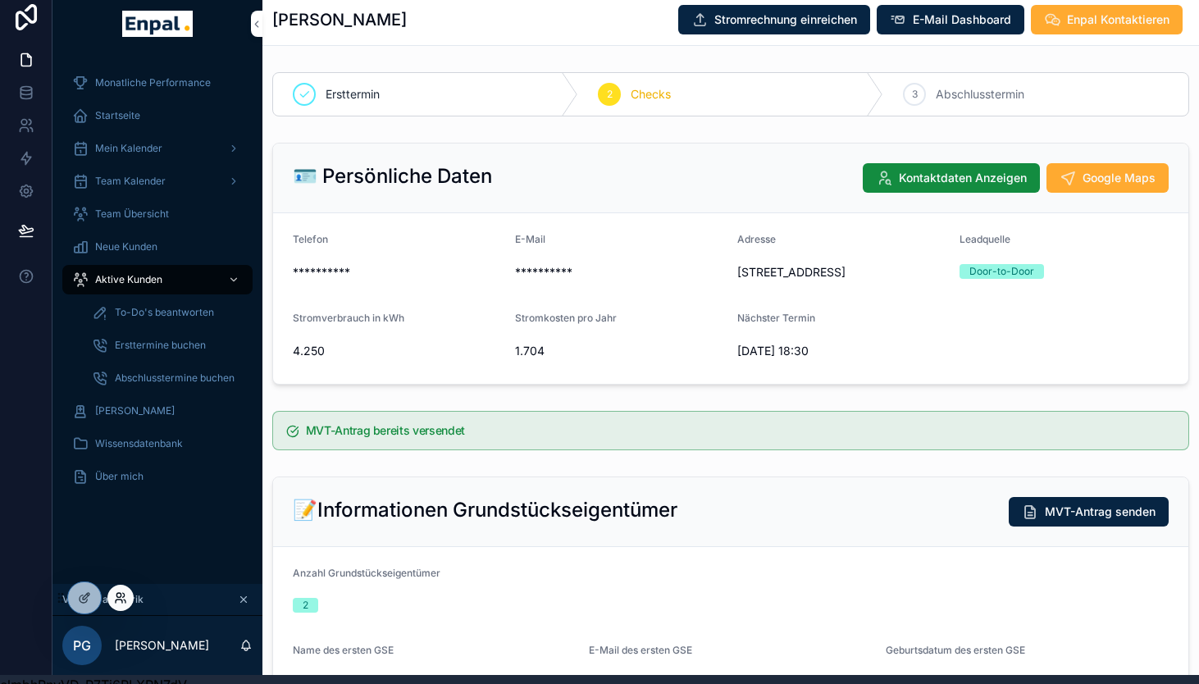
click at [116, 599] on icon at bounding box center [120, 597] width 13 height 13
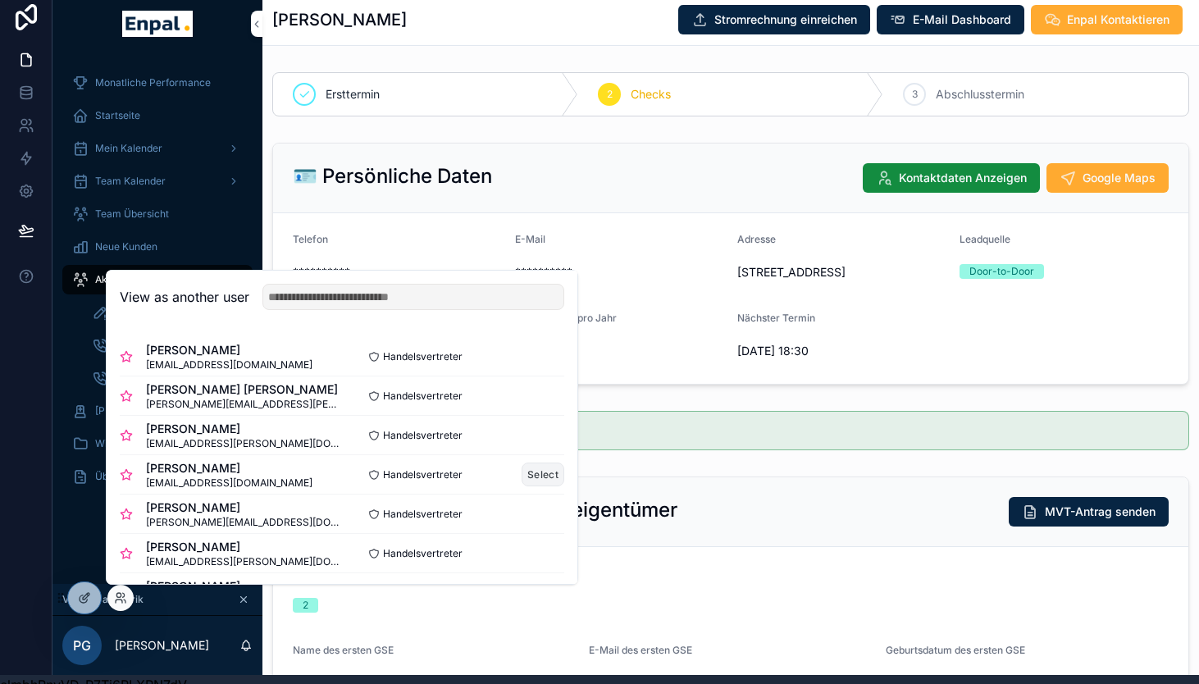
click at [534, 476] on button "Select" at bounding box center [543, 475] width 43 height 24
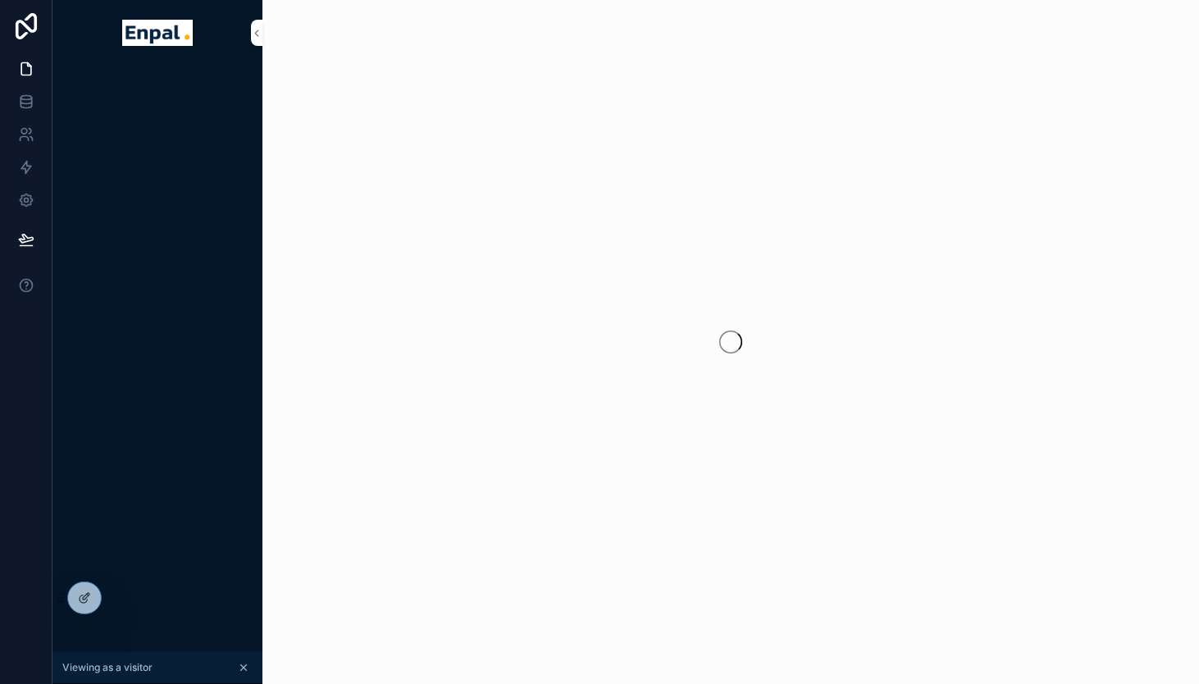
scroll to position [9, 0]
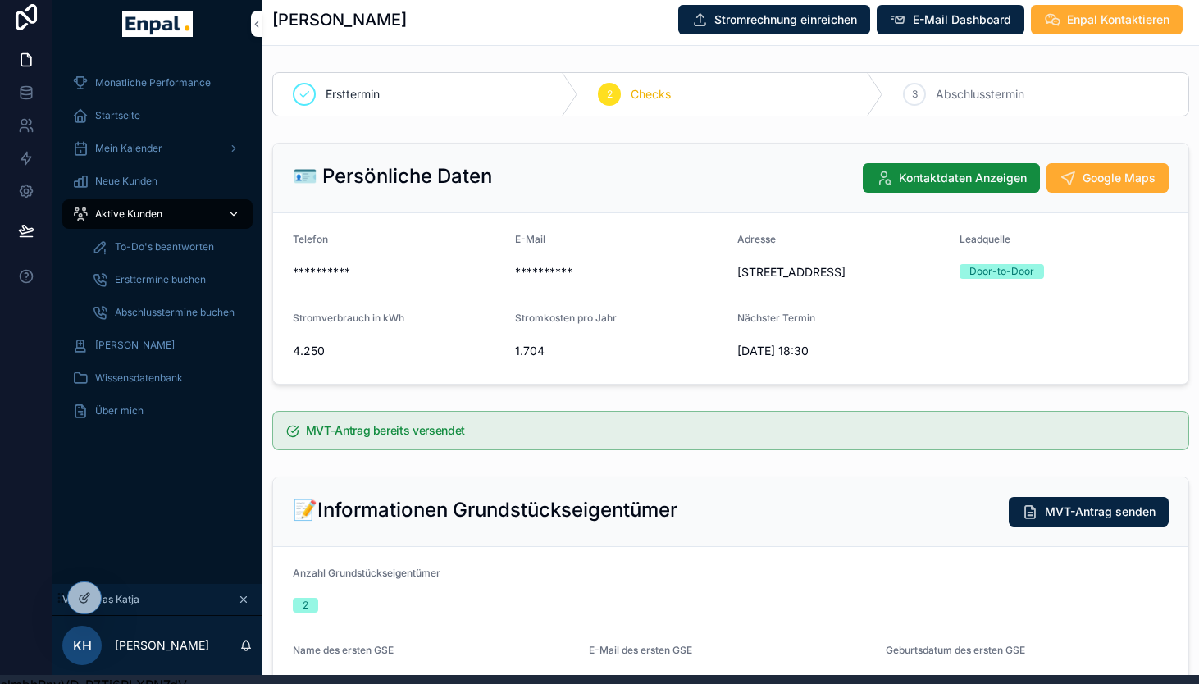
click at [132, 215] on span "Aktive Kunden" at bounding box center [128, 213] width 67 height 13
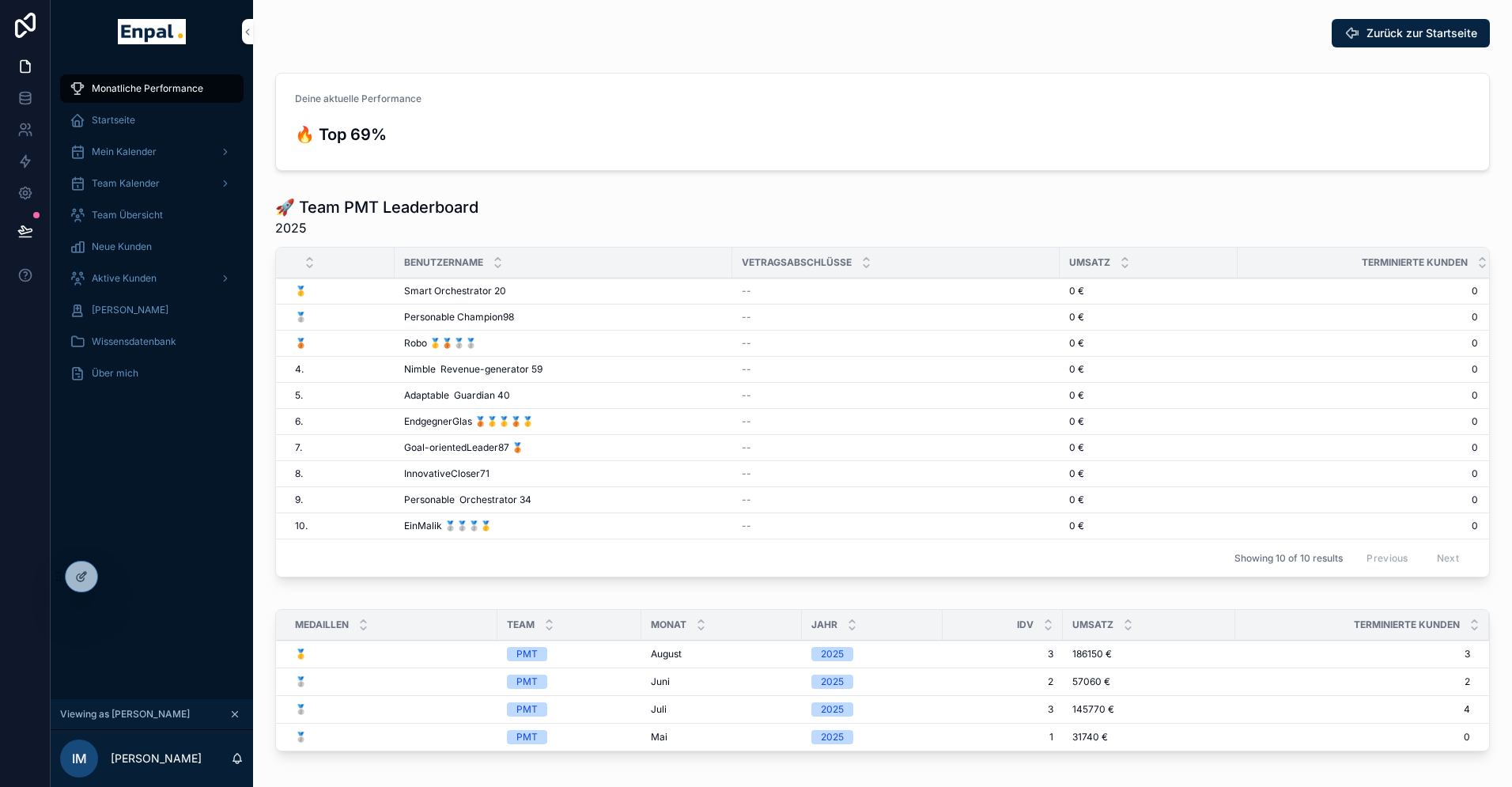
scroll to position [19, 0]
